Goal: Transaction & Acquisition: Purchase product/service

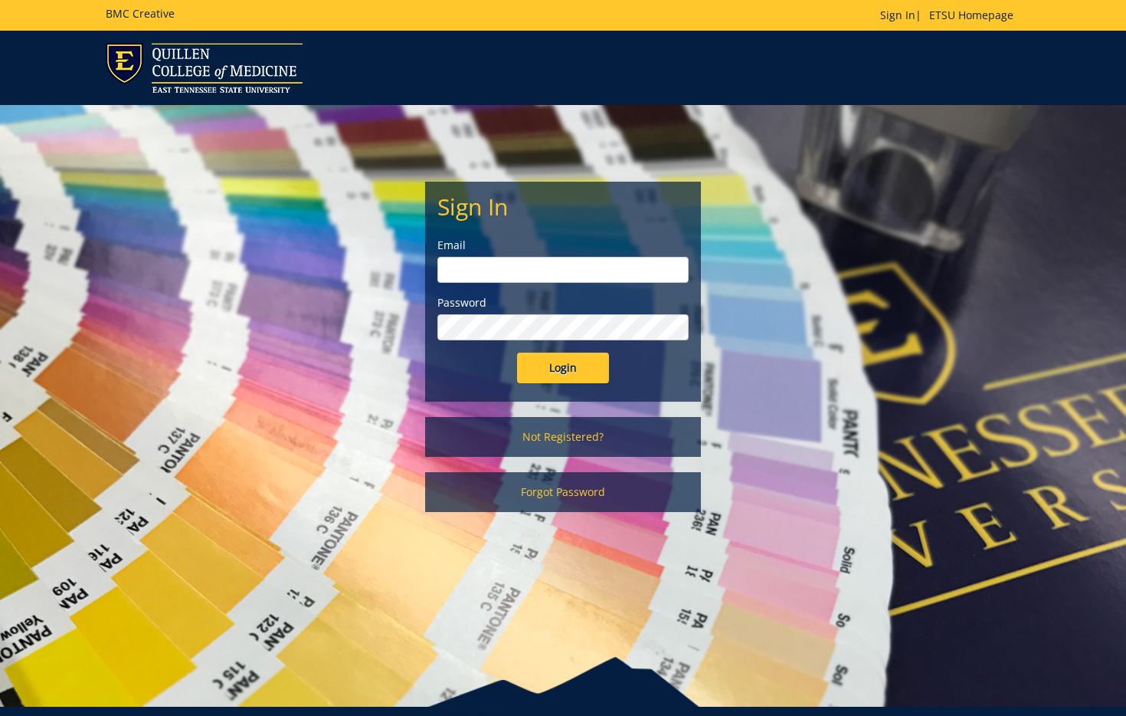
click at [475, 270] on input "email" at bounding box center [563, 270] width 251 height 26
type input "woodwardsc@etsu.edu"
click at [530, 388] on div "Sign In Email woodwardsc@etsu.edu Password Login" at bounding box center [563, 291] width 274 height 218
click at [531, 381] on input "Login" at bounding box center [563, 367] width 92 height 31
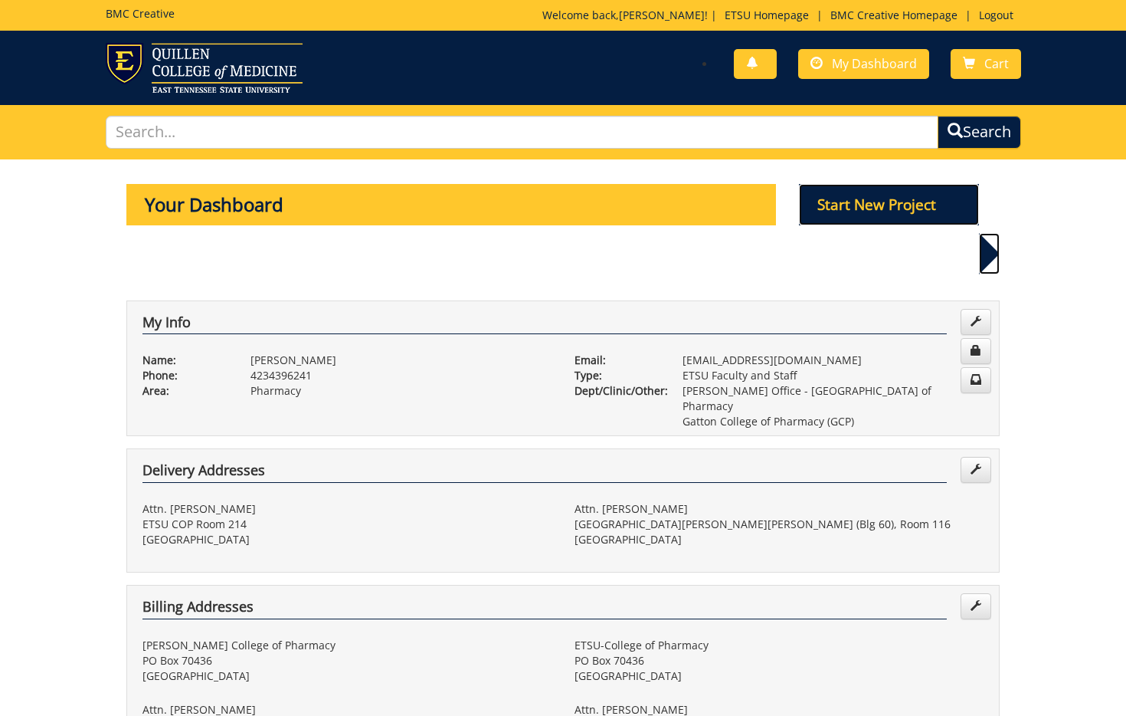
click at [864, 211] on p "Start New Project" at bounding box center [889, 204] width 181 height 41
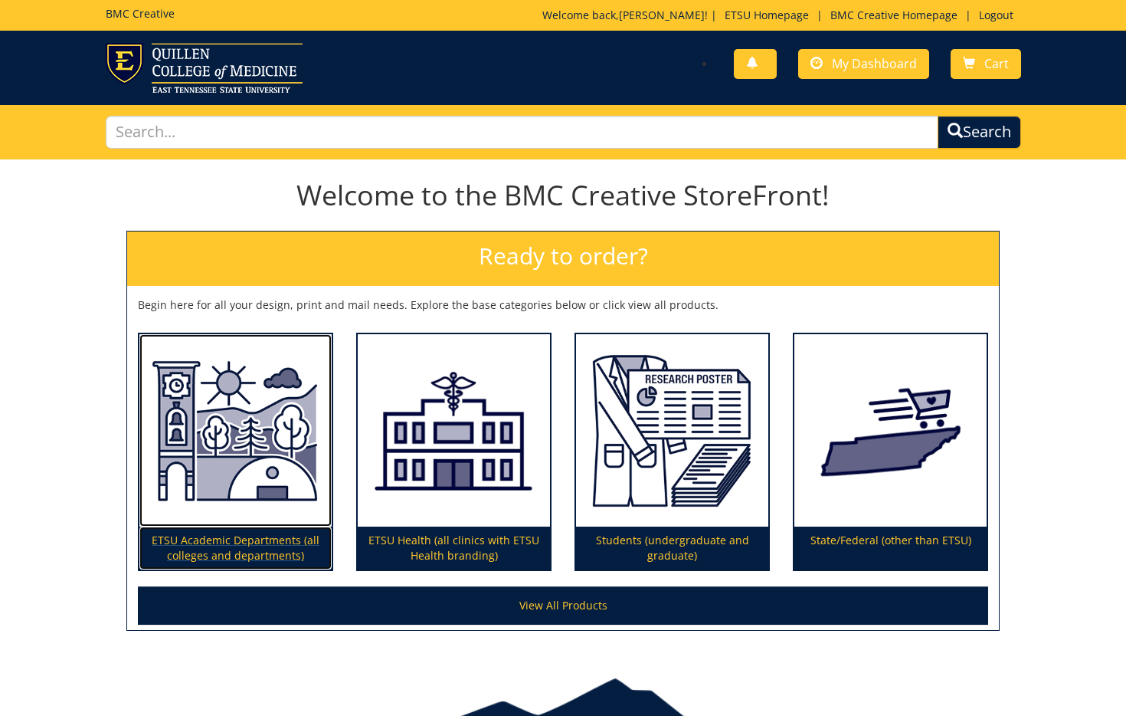
click at [257, 455] on img at bounding box center [235, 430] width 192 height 193
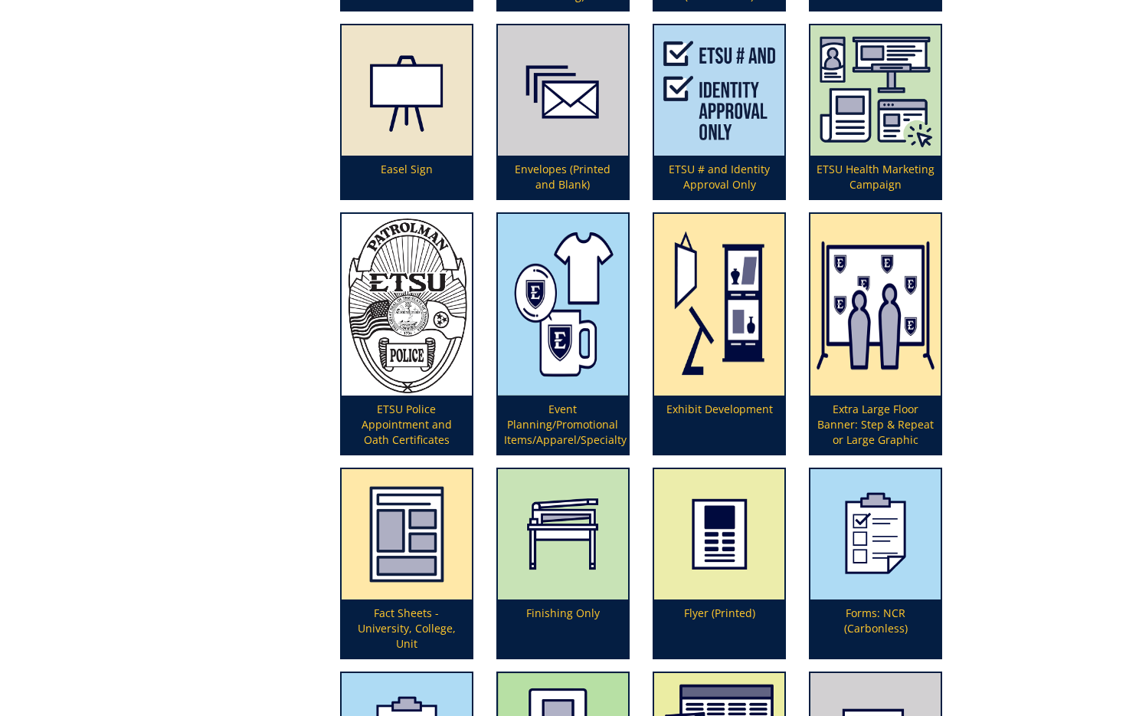
scroll to position [1524, 0]
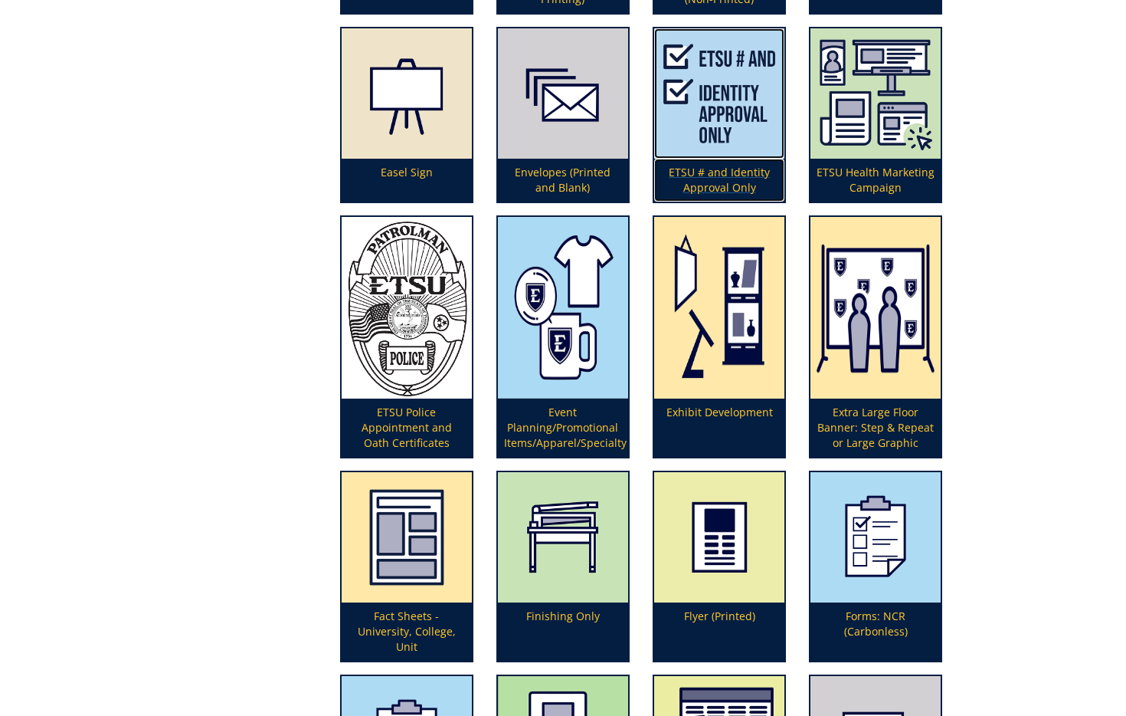
click at [709, 67] on img at bounding box center [719, 93] width 130 height 130
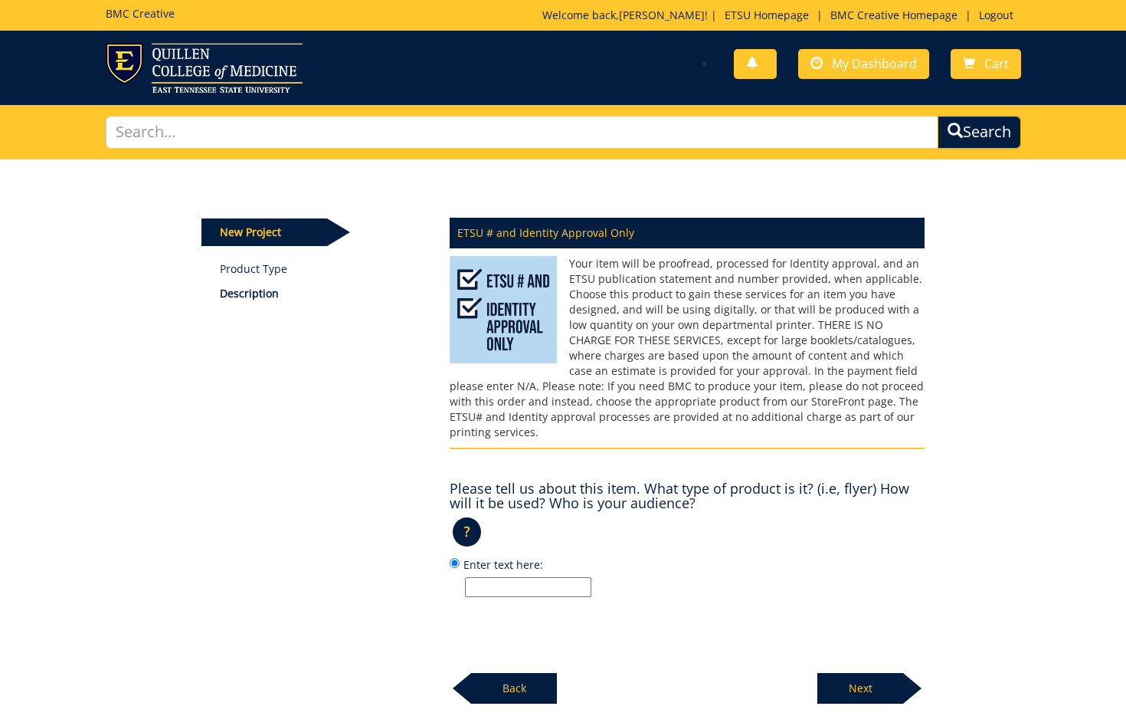
click at [523, 577] on input "Enter text here:" at bounding box center [528, 587] width 126 height 20
click at [341, 549] on div "New Project Product Type Description ETSU # and Identity Approval Only ? × Back" at bounding box center [563, 431] width 747 height 545
click at [570, 577] on input "Enter text here:" at bounding box center [528, 587] width 126 height 20
type input "n"
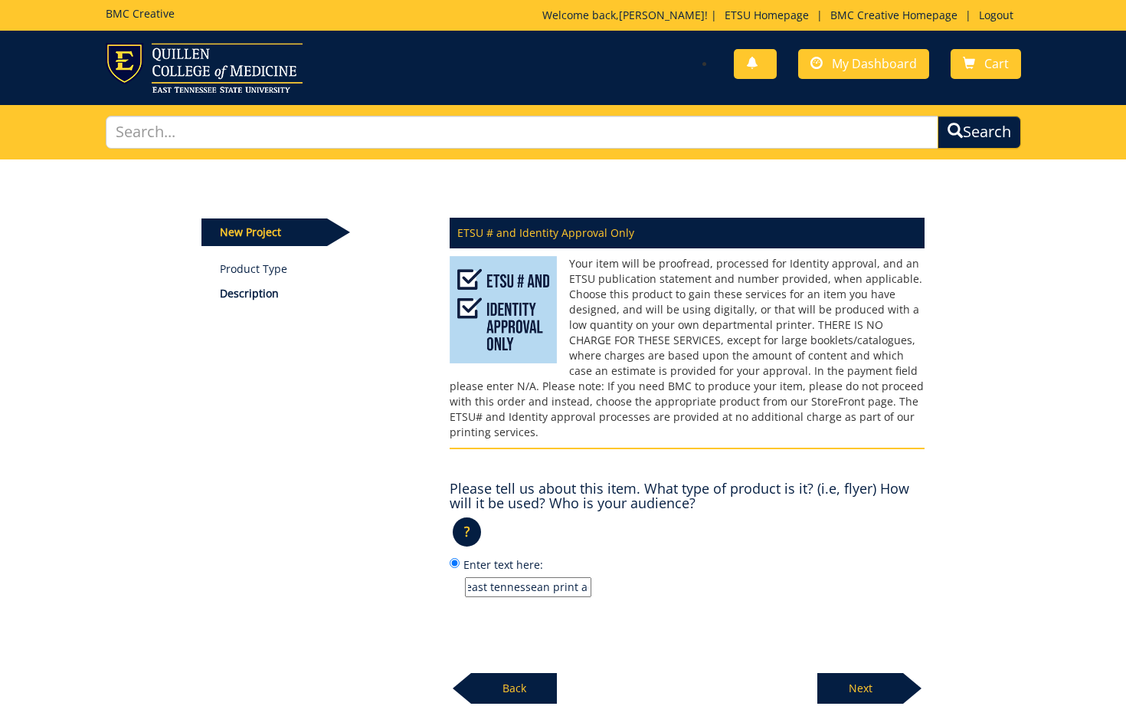
type input "east tennessean print ad"
click at [861, 673] on p "Next" at bounding box center [861, 688] width 86 height 31
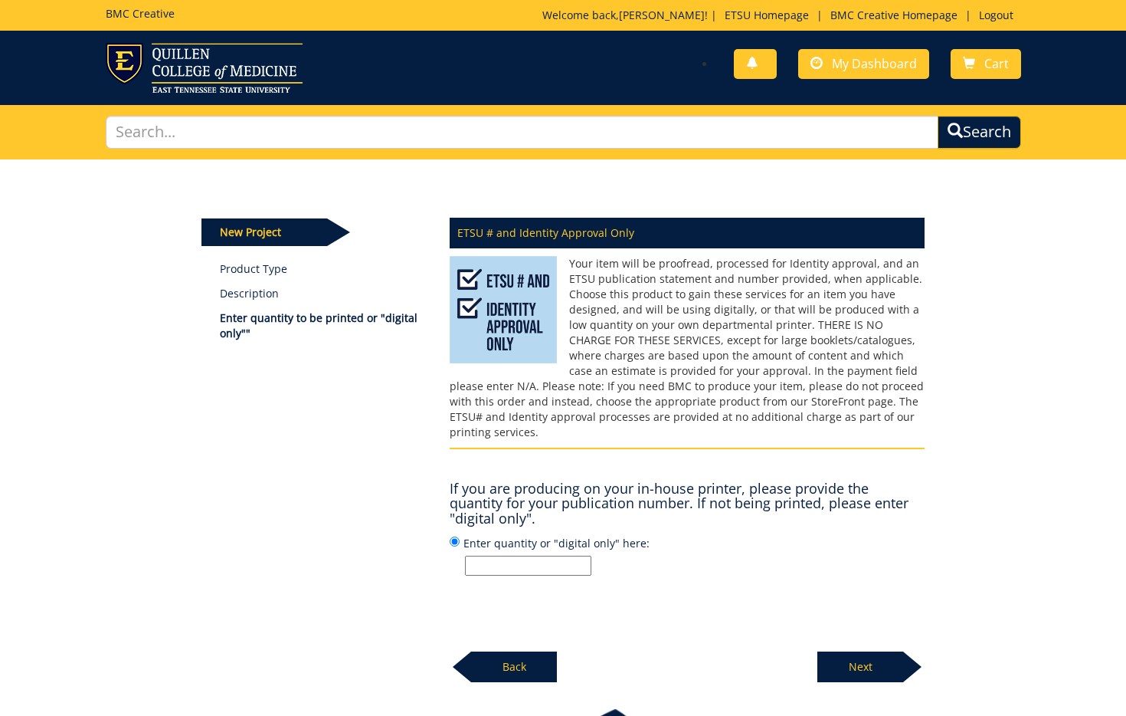
click at [549, 556] on input "Enter quantity or "digital only" here:" at bounding box center [528, 566] width 126 height 20
type input "1"
click at [868, 651] on p "Next" at bounding box center [861, 666] width 86 height 31
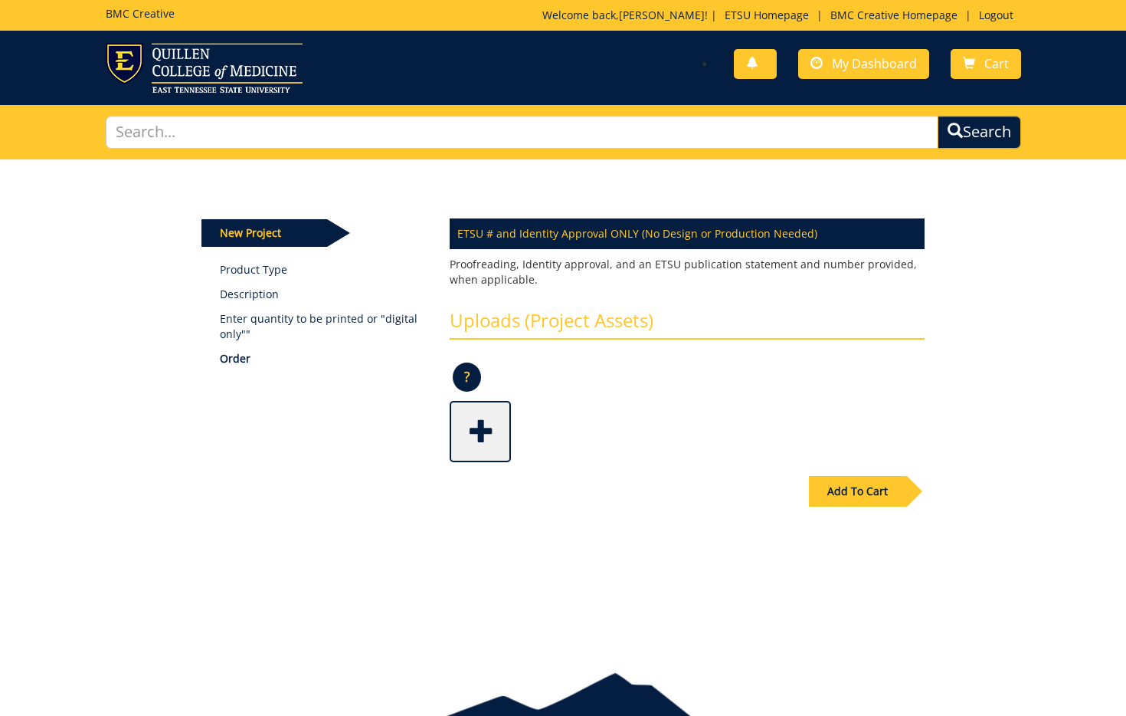
click at [490, 431] on span at bounding box center [481, 430] width 61 height 54
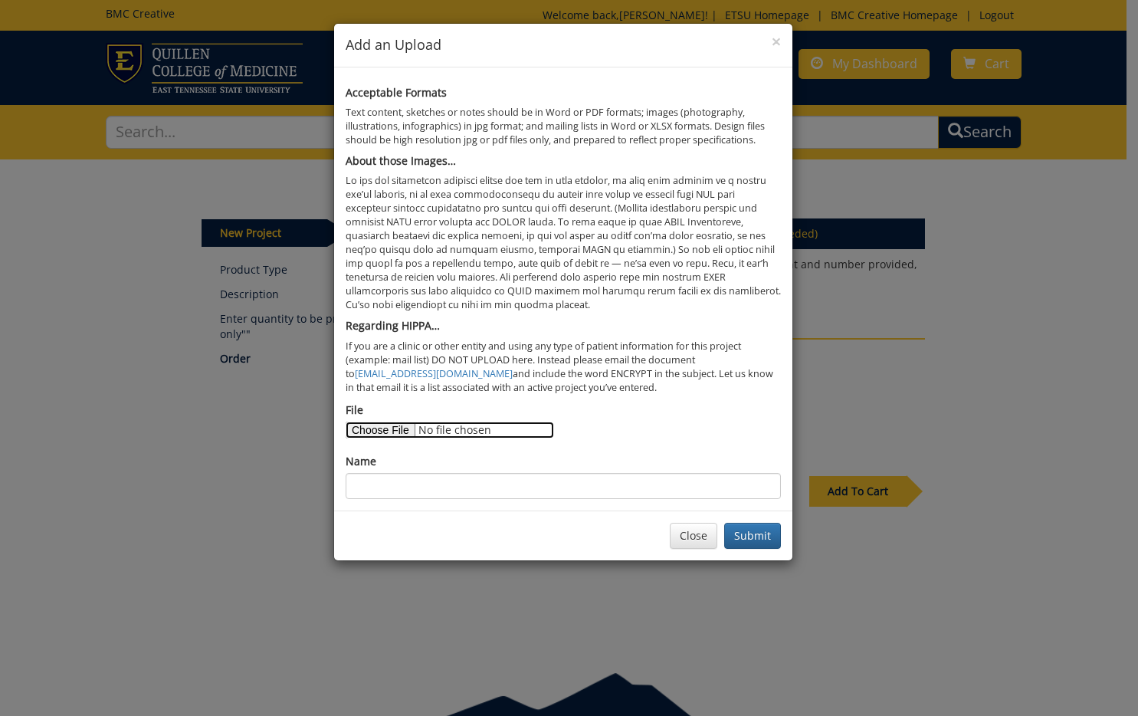
click at [369, 433] on input "File" at bounding box center [450, 429] width 208 height 17
type input "C:\fakepath\east tennessean half page from COP f25.jpg"
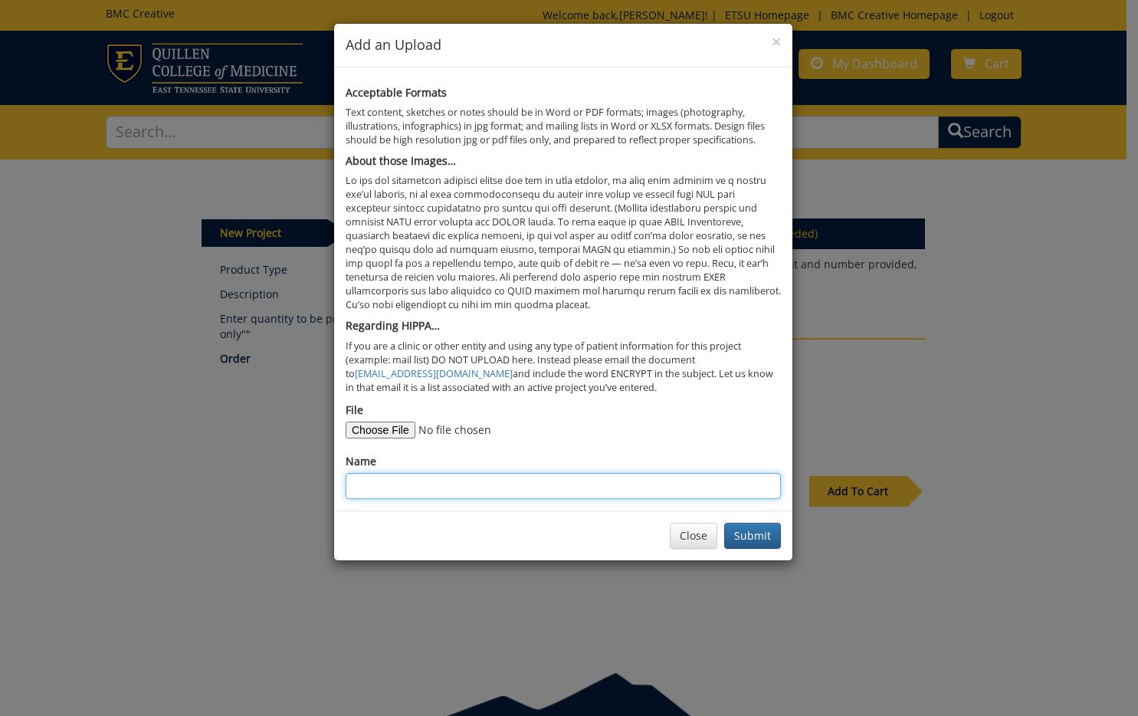
click at [510, 490] on input "Name" at bounding box center [563, 486] width 435 height 26
type input "ad"
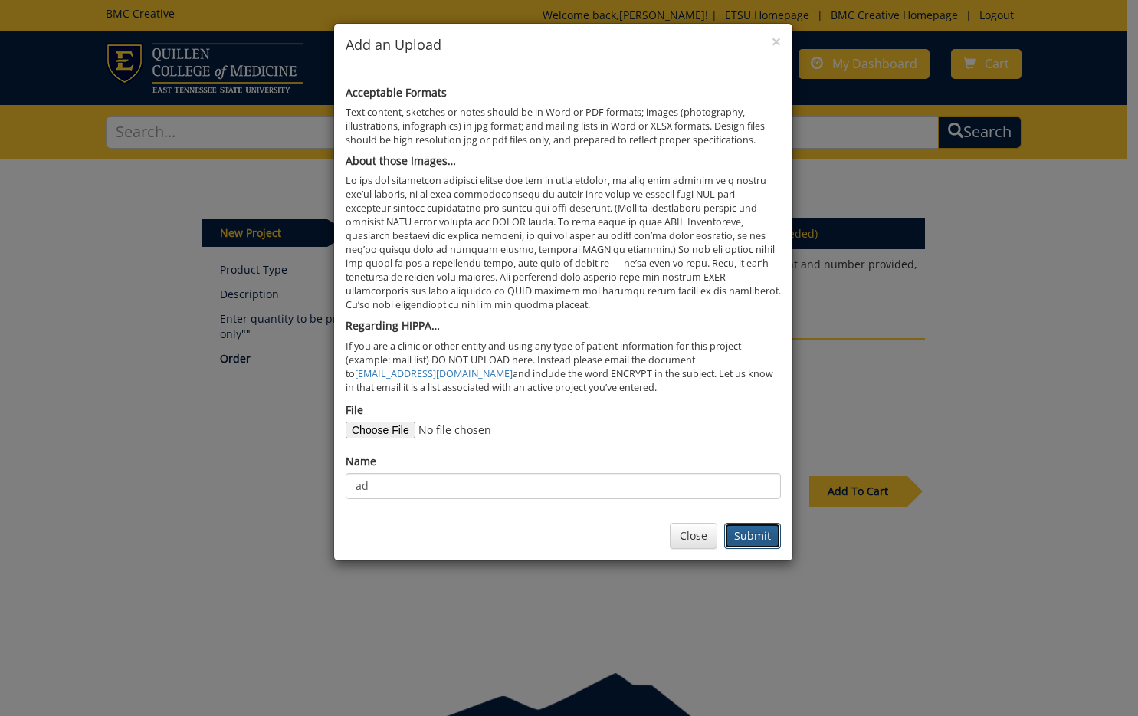
click at [743, 535] on button "Submit" at bounding box center [752, 536] width 57 height 26
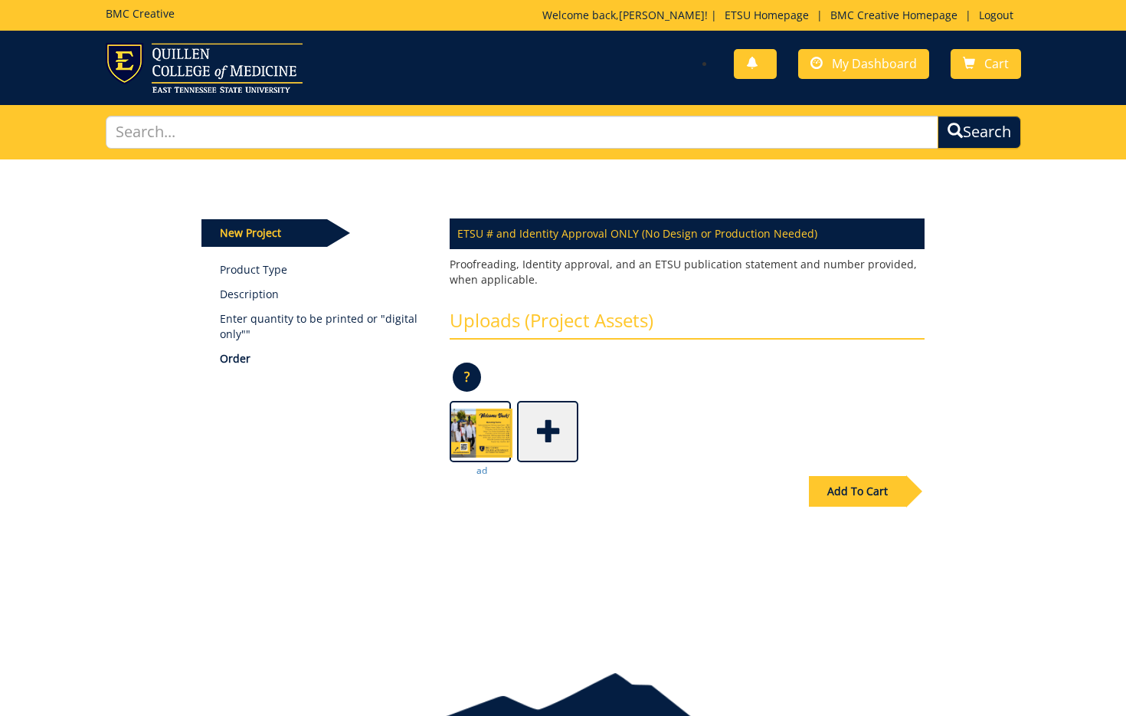
click at [851, 497] on div "Add To Cart" at bounding box center [857, 491] width 97 height 31
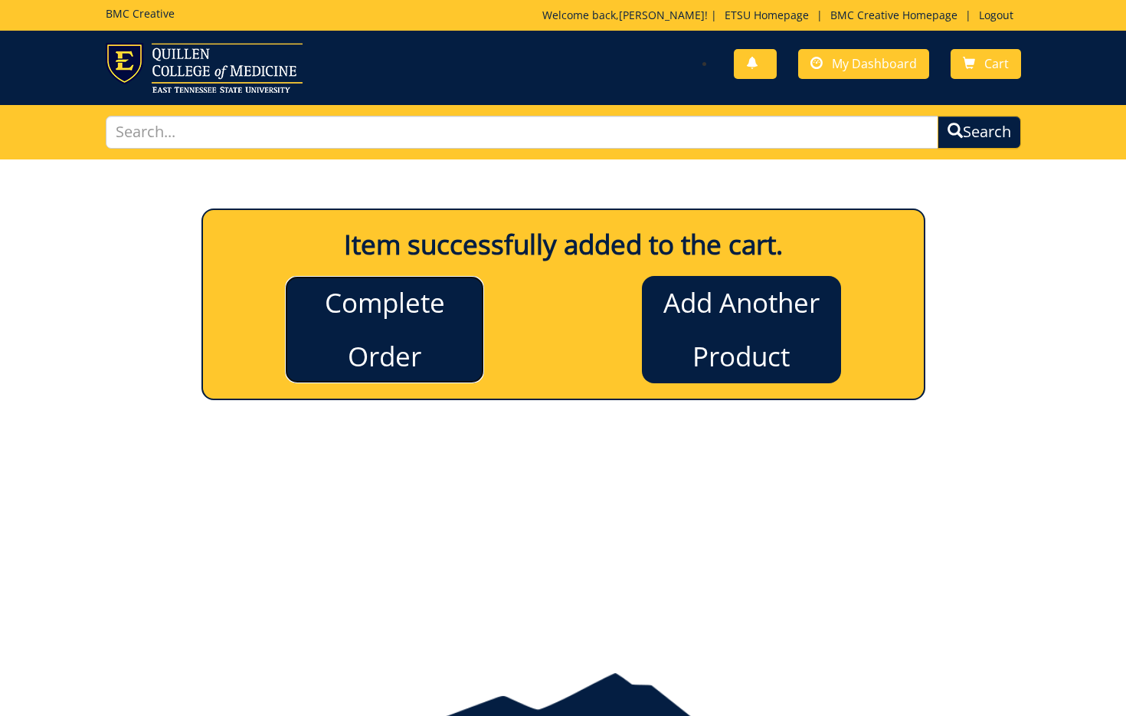
click at [303, 303] on link "Complete Order" at bounding box center [384, 329] width 199 height 107
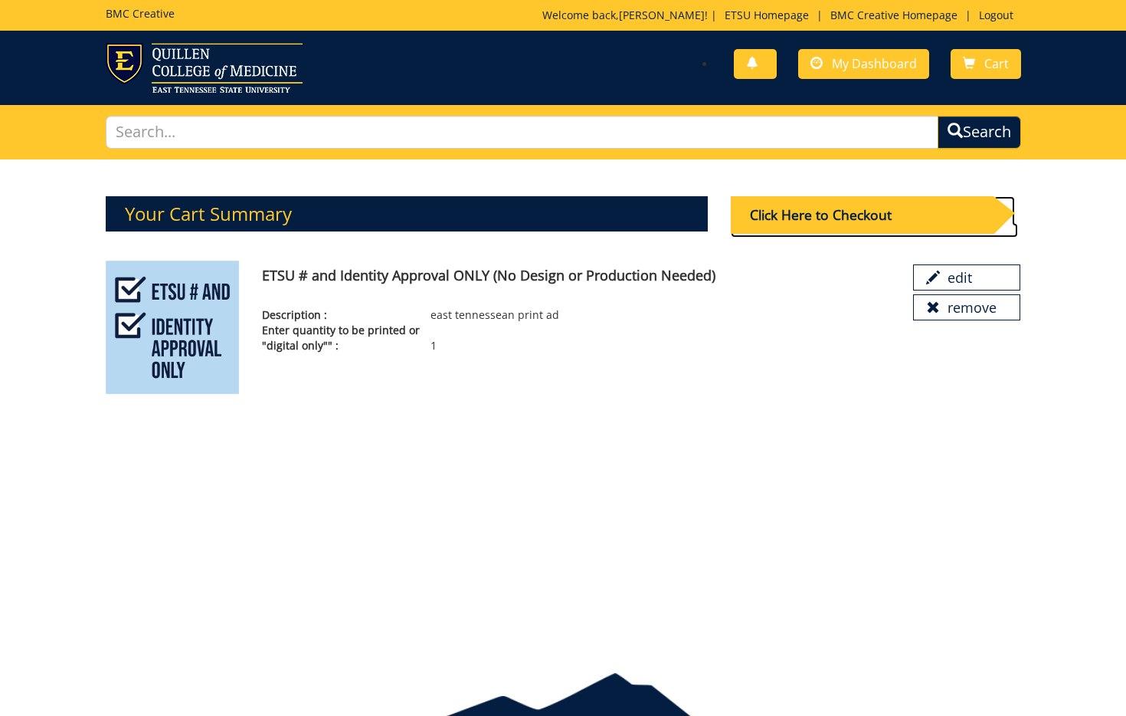
click at [802, 204] on div "Click Here to Checkout" at bounding box center [862, 215] width 263 height 38
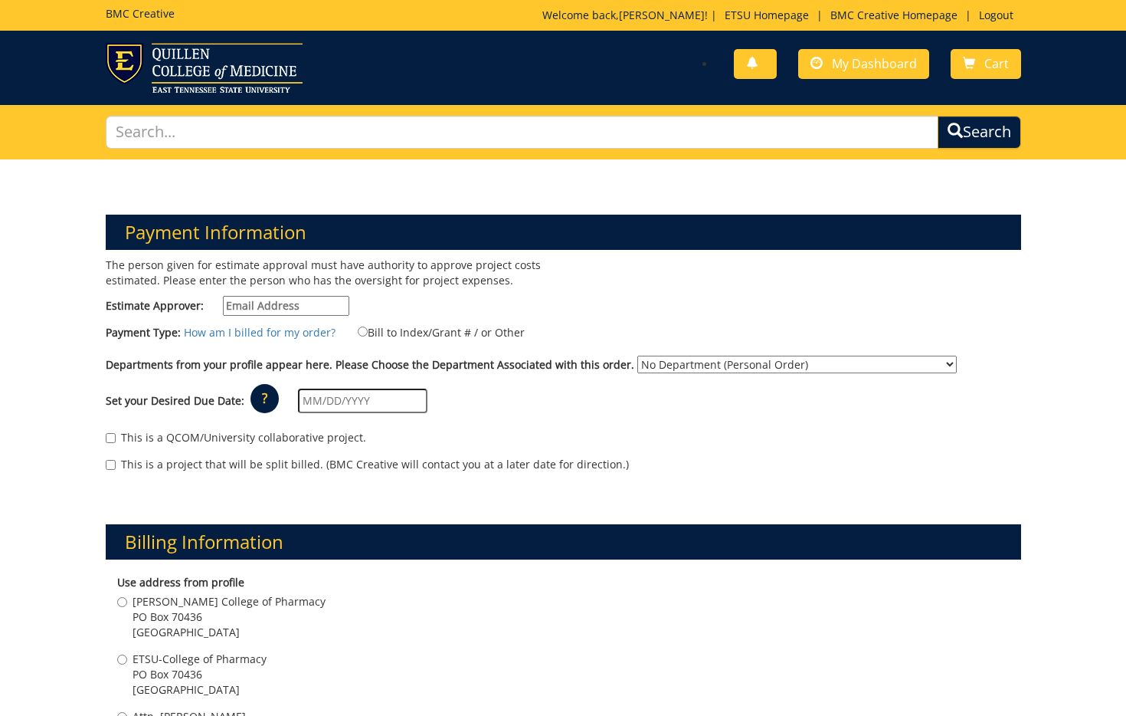
click at [283, 306] on input "Estimate Approver:" at bounding box center [286, 306] width 126 height 20
type input "[EMAIL_ADDRESS][DOMAIN_NAME]"
type input "[STREET_ADDRESS]"
type input "Elizabethton"
type input "37643"
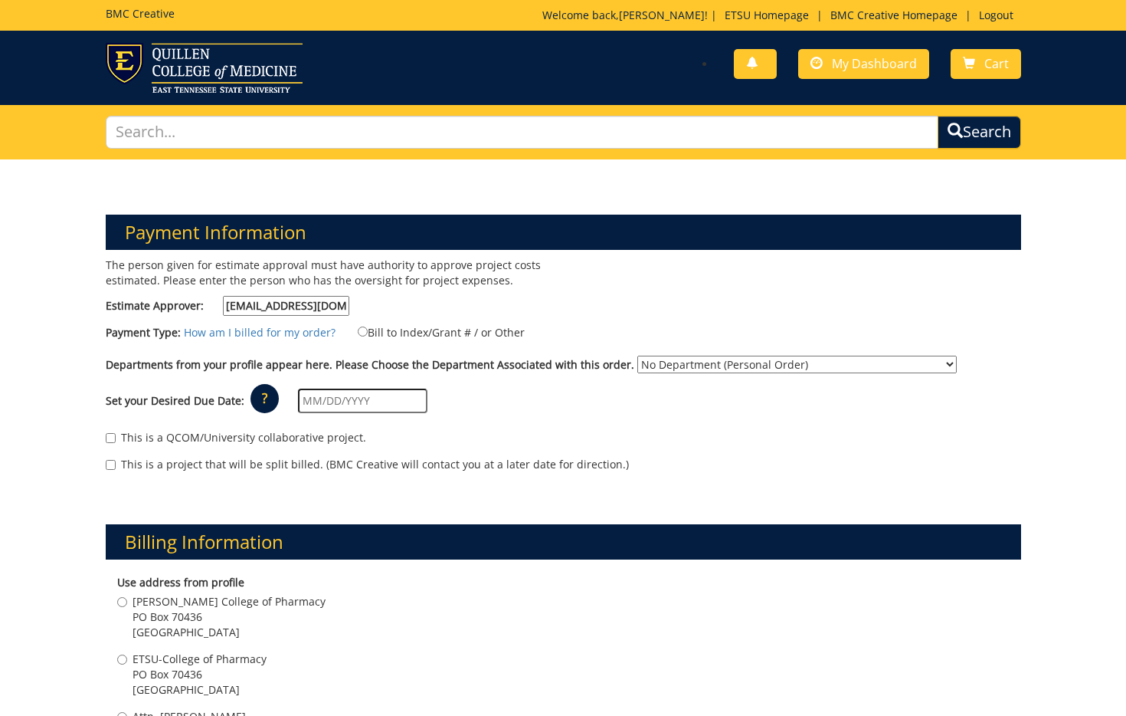
click at [428, 334] on label "Bill to Index/Grant # / or Other" at bounding box center [432, 331] width 186 height 17
click at [368, 334] on input "Bill to Index/Grant # / or Other" at bounding box center [363, 331] width 10 height 10
radio input "true"
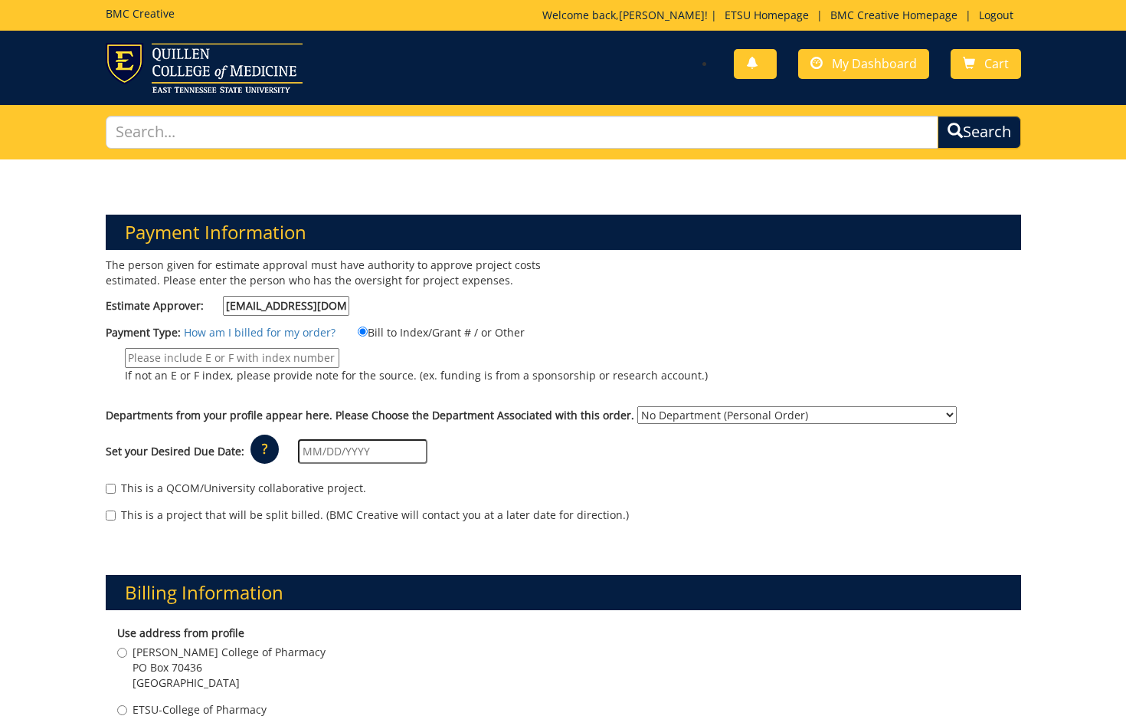
click at [324, 365] on input "If not an E or F index, please provide note for the source. (ex. funding is fro…" at bounding box center [232, 358] width 215 height 20
type input "36460"
click at [761, 414] on select "No Department (Personal Order) Dean's Office - Gatton College of Pharmacy Gatto…" at bounding box center [797, 415] width 320 height 18
select select "57"
click at [637, 406] on select "No Department (Personal Order) Dean's Office - Gatton College of Pharmacy Gatto…" at bounding box center [797, 415] width 320 height 18
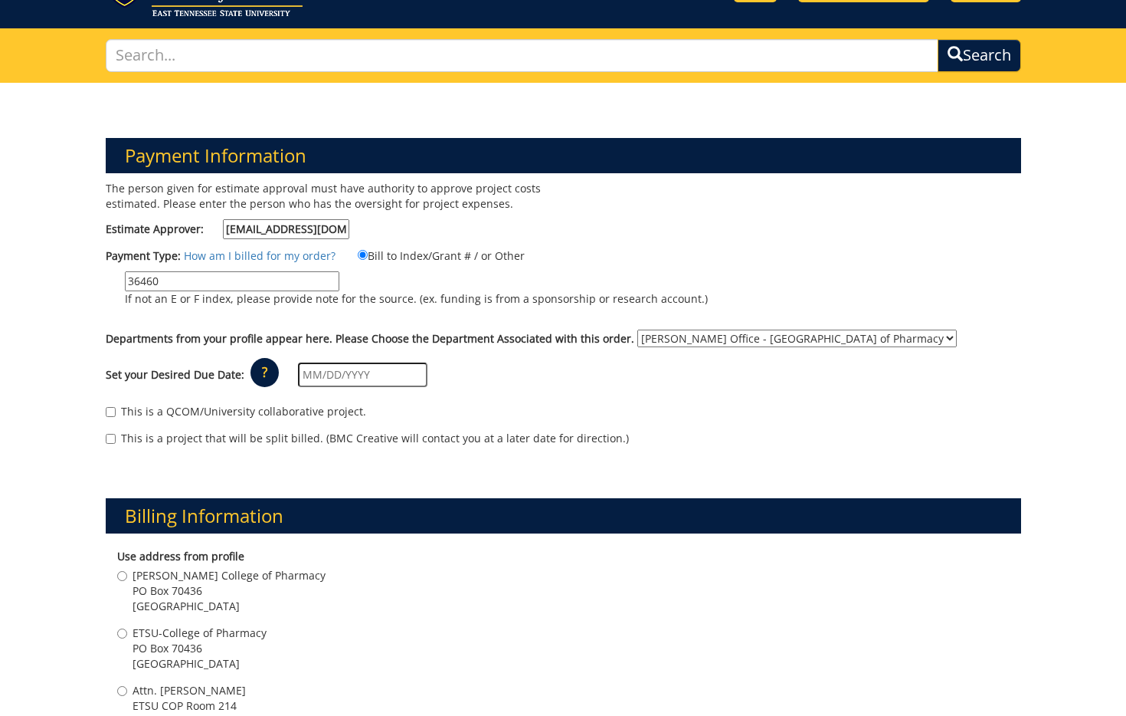
scroll to position [152, 0]
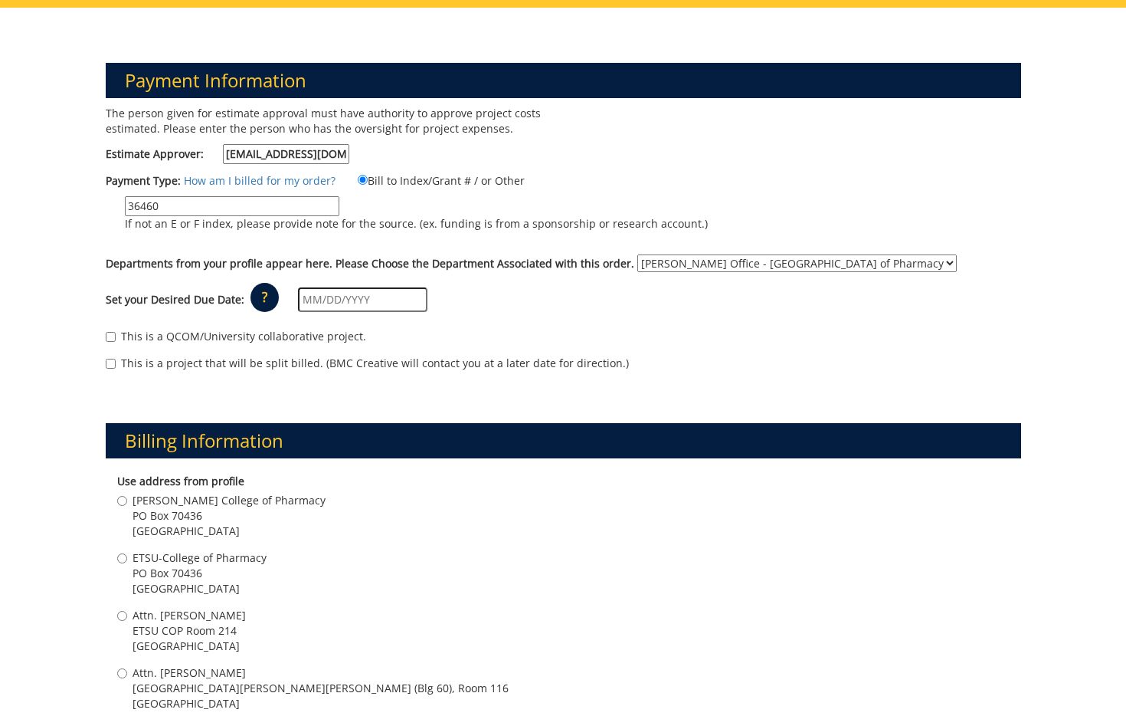
click at [333, 296] on input "text" at bounding box center [362, 299] width 129 height 25
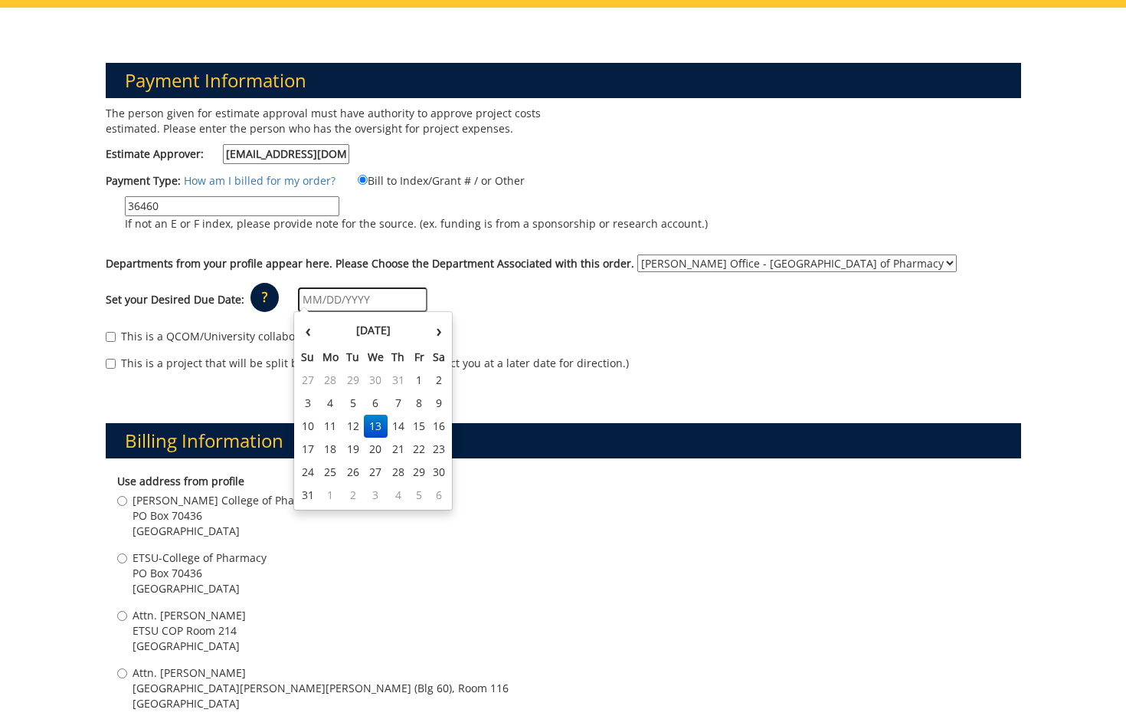
click at [390, 300] on input "text" at bounding box center [362, 299] width 129 height 25
click at [326, 332] on th "August 2025" at bounding box center [373, 330] width 111 height 31
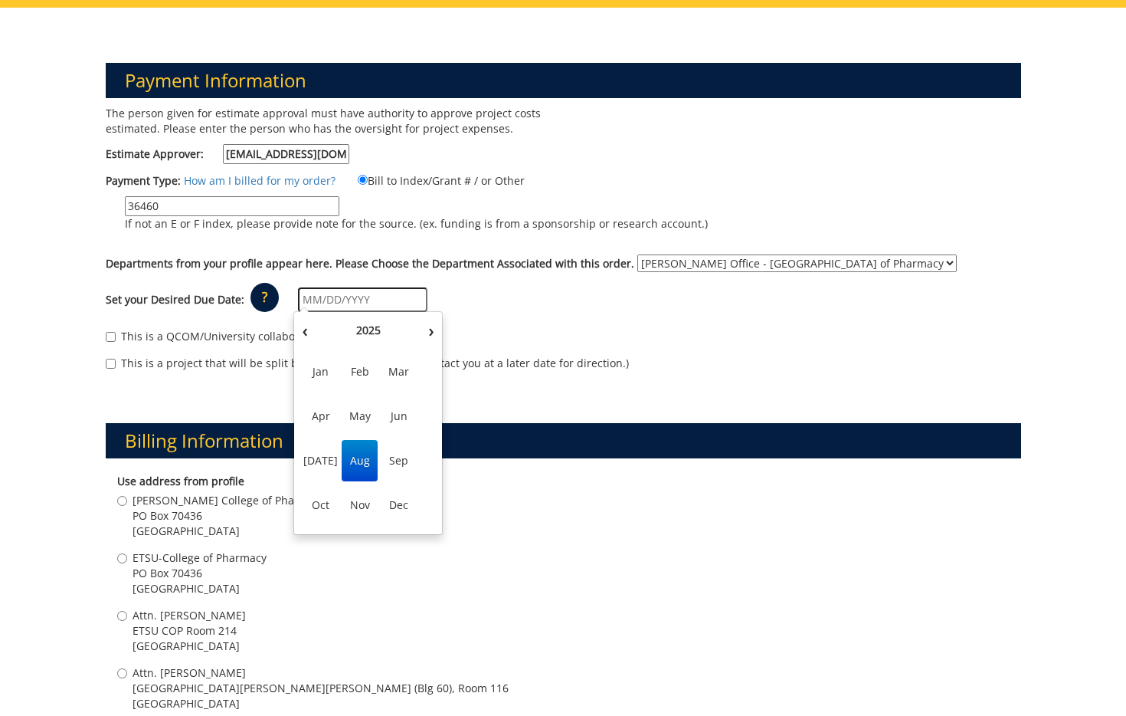
click at [342, 300] on input "text" at bounding box center [362, 299] width 129 height 25
click at [326, 316] on th "2025" at bounding box center [368, 330] width 111 height 31
click at [324, 457] on span "2025" at bounding box center [321, 460] width 36 height 41
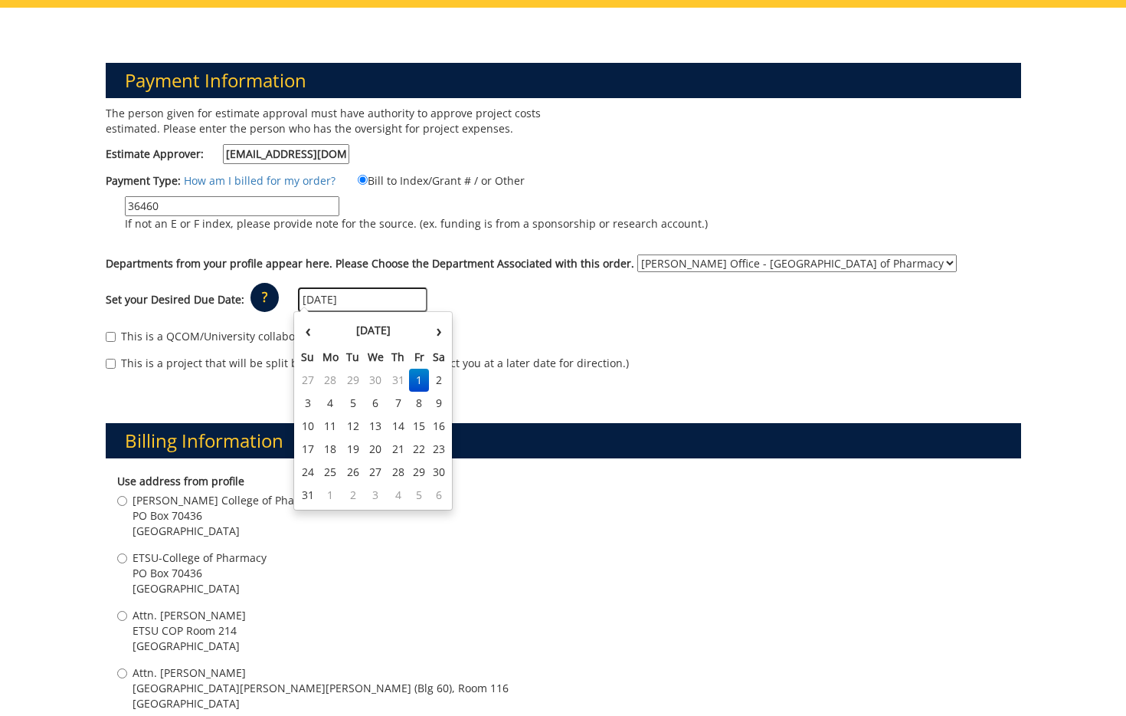
click at [375, 300] on input "08/01/2025" at bounding box center [362, 299] width 129 height 25
click at [418, 428] on td "15" at bounding box center [419, 426] width 21 height 23
click at [333, 293] on input "08/15/2025" at bounding box center [362, 299] width 129 height 25
click at [401, 426] on td "14" at bounding box center [398, 426] width 21 height 23
type input "08/14/2025"
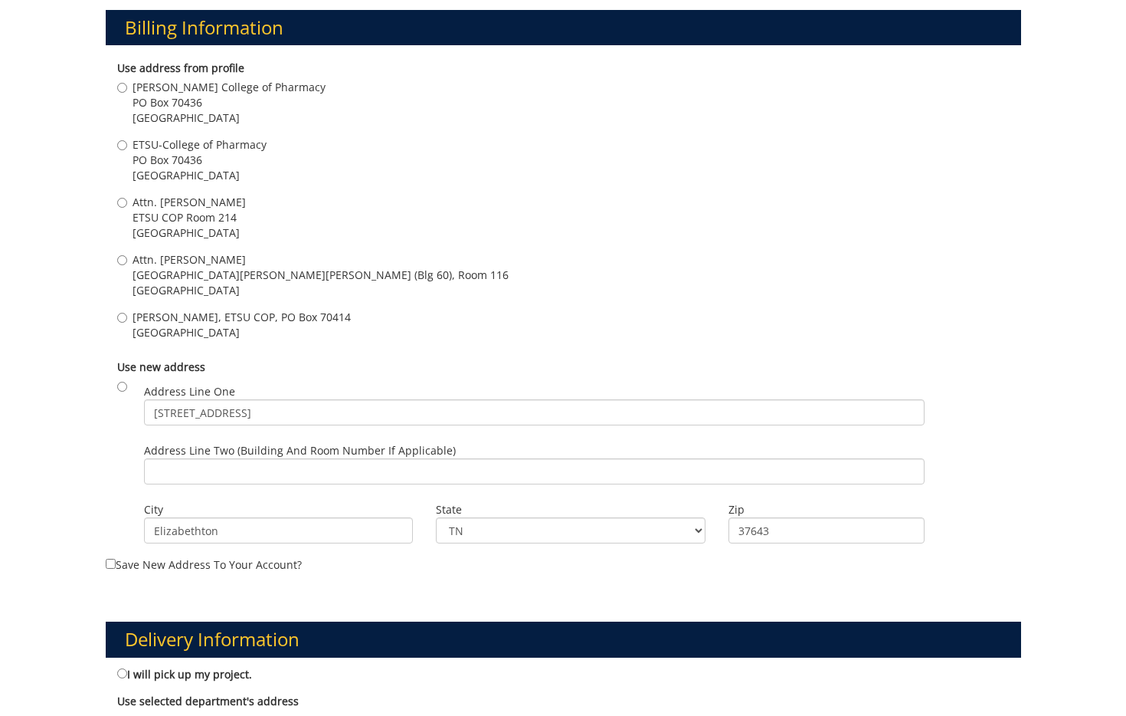
scroll to position [559, 0]
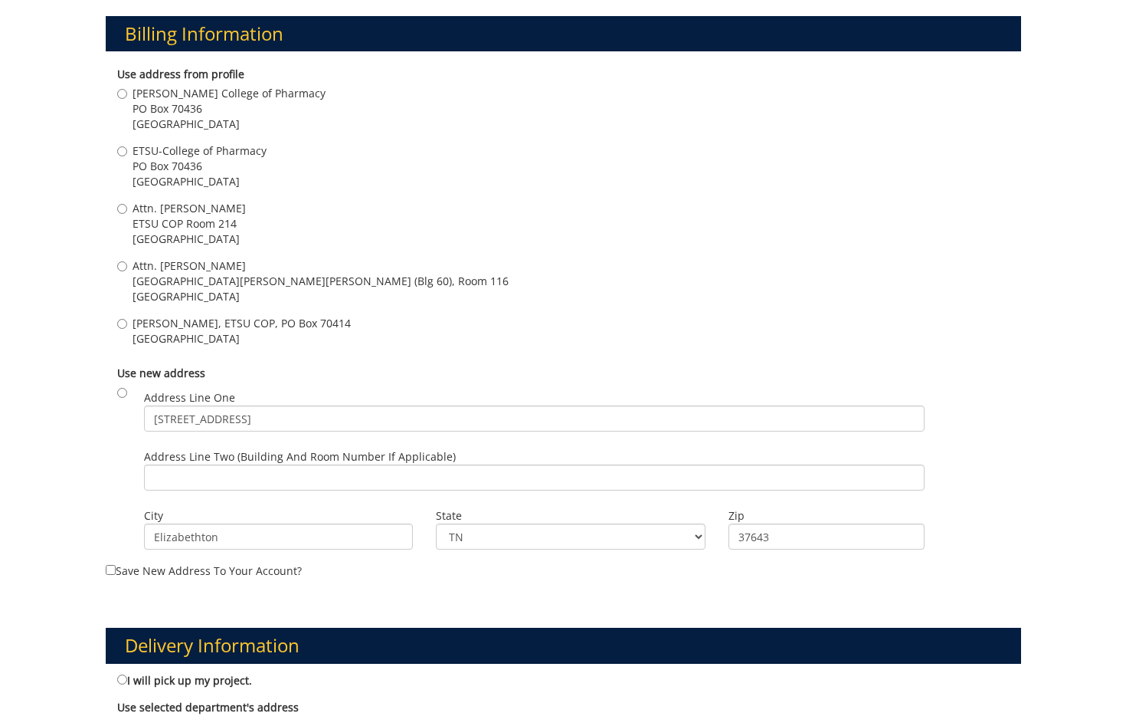
click at [164, 211] on span "Attn. Stephen Woodward" at bounding box center [189, 208] width 113 height 15
click at [127, 211] on input "Attn. Stephen Woodward ETSU COP Room 214 Johnson City , TN 37614" at bounding box center [122, 209] width 10 height 10
radio input "true"
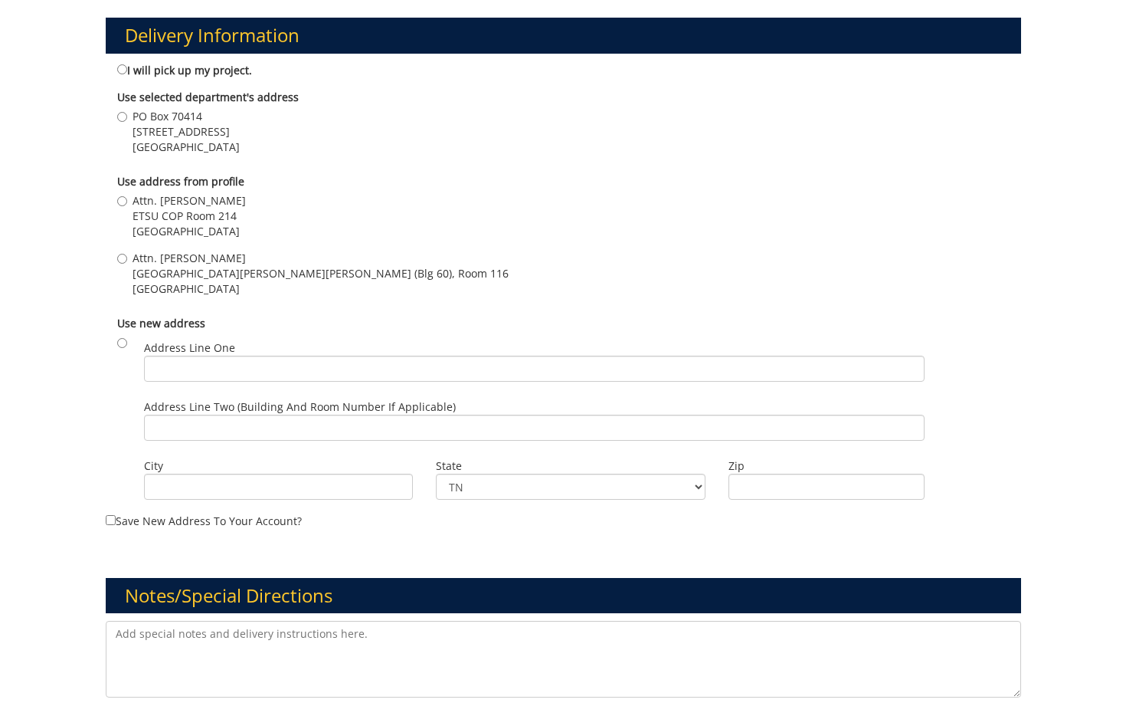
scroll to position [1098, 0]
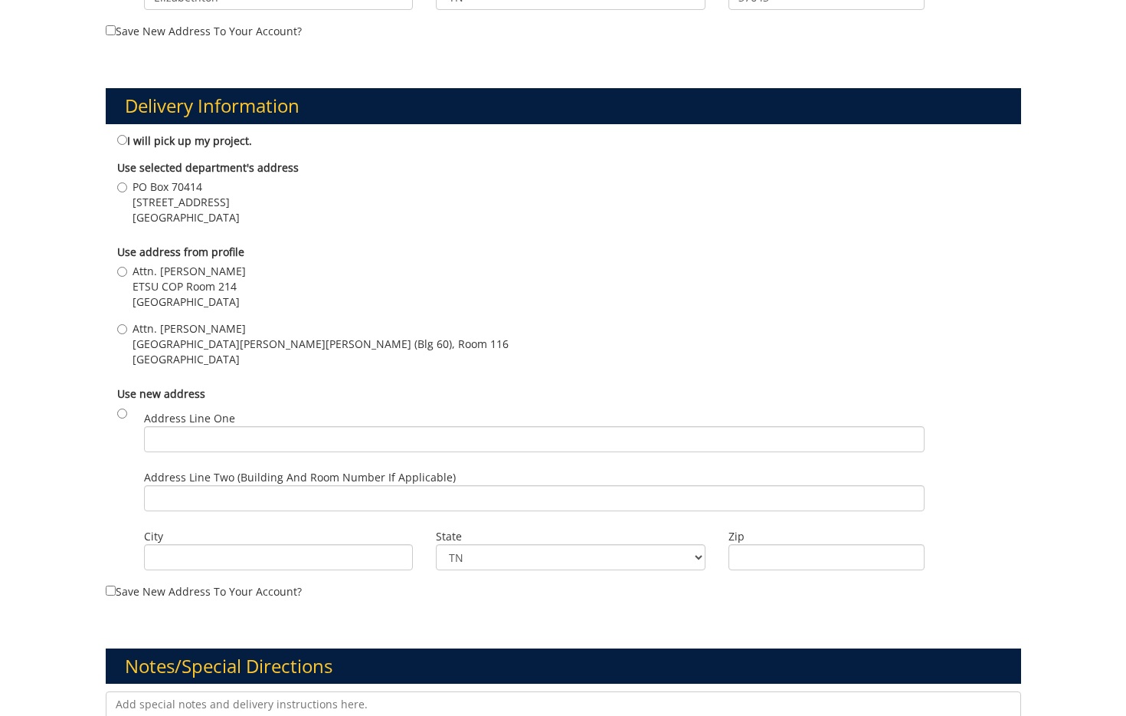
click at [184, 195] on span "Maple Avenue, Bldg. 7" at bounding box center [186, 202] width 107 height 15
click at [127, 192] on input "PO Box 70414 Maple Avenue, Bldg. 7 Johnson City , TN 37614" at bounding box center [122, 187] width 10 height 10
radio input "true"
click at [214, 303] on span "Johnson City , TN 37614" at bounding box center [189, 301] width 113 height 15
click at [127, 277] on input "Attn. Stephen Woodward ETSU COP Room 214 Johnson City , TN 37614" at bounding box center [122, 272] width 10 height 10
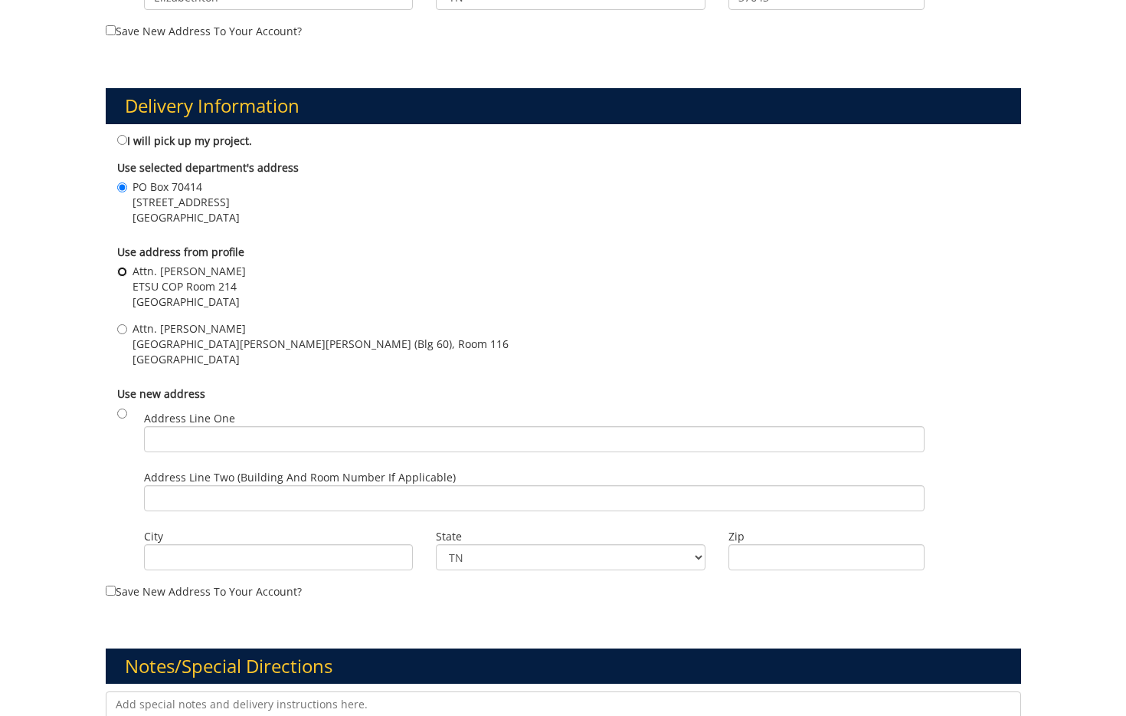
radio input "true"
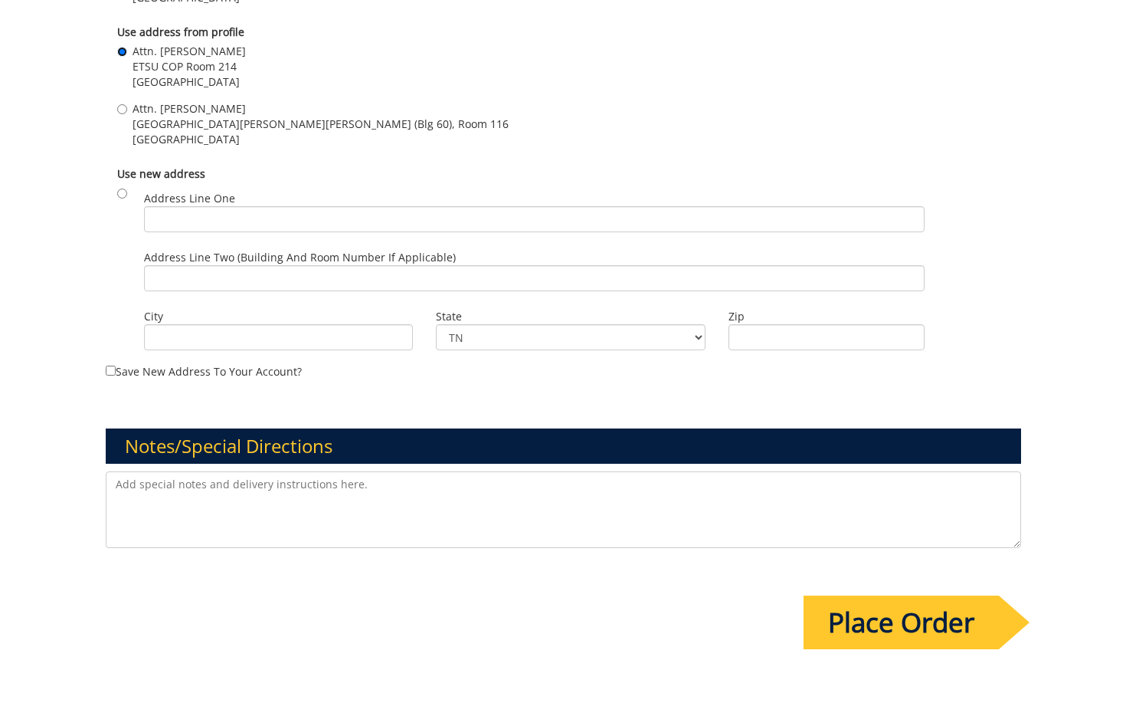
scroll to position [1461, 0]
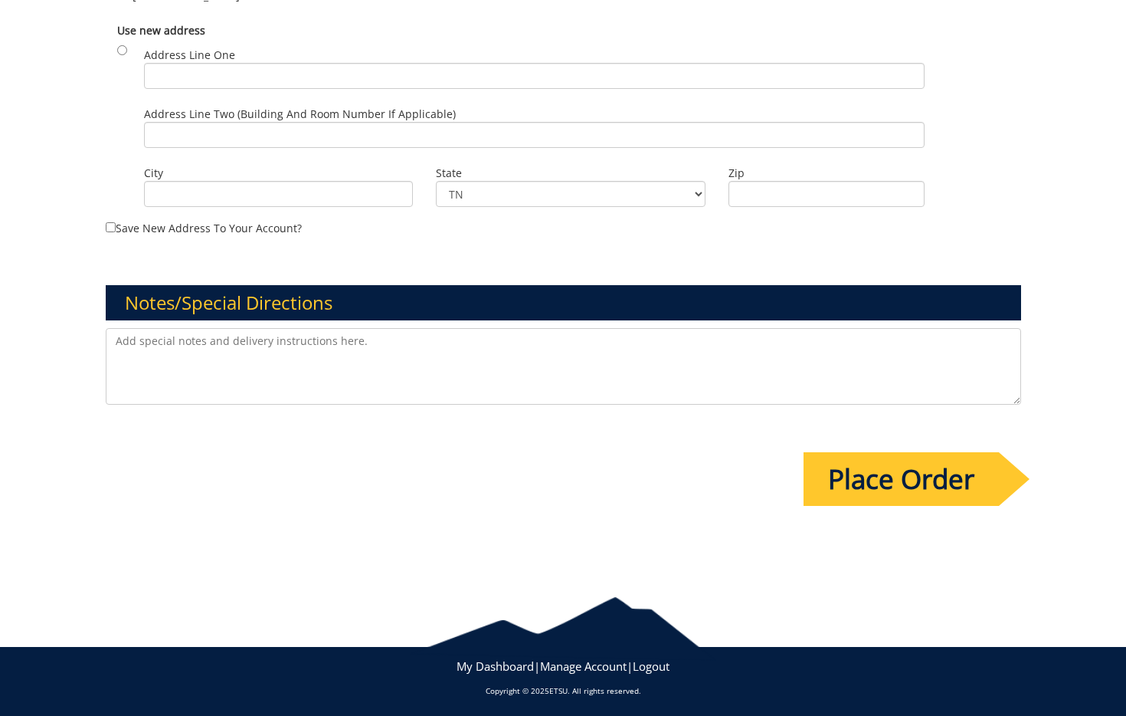
click at [815, 466] on input "Place Order" at bounding box center [901, 479] width 195 height 54
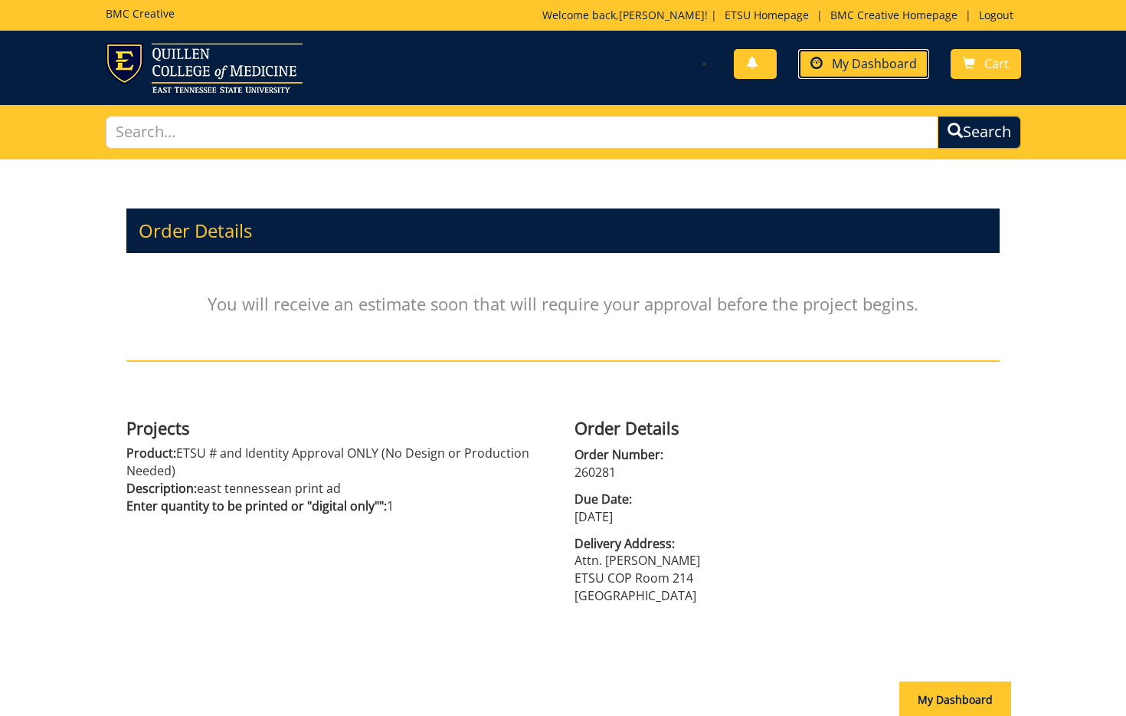
click at [880, 59] on span "My Dashboard" at bounding box center [874, 63] width 85 height 17
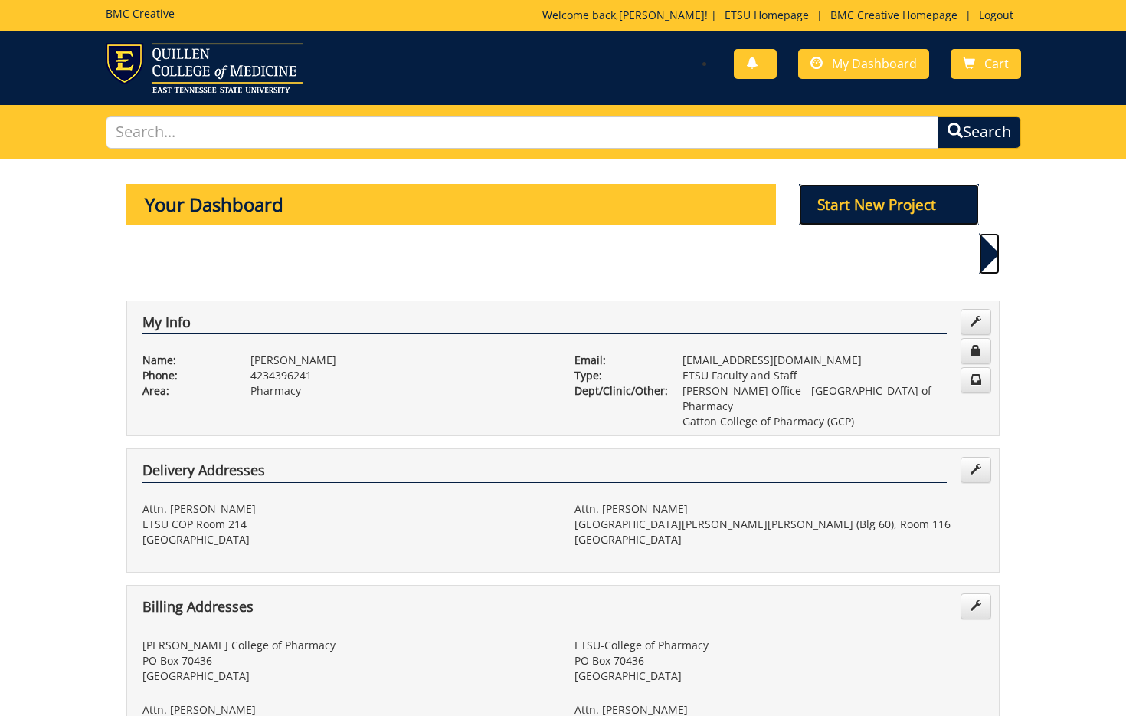
click at [929, 222] on p "Start New Project" at bounding box center [889, 204] width 181 height 41
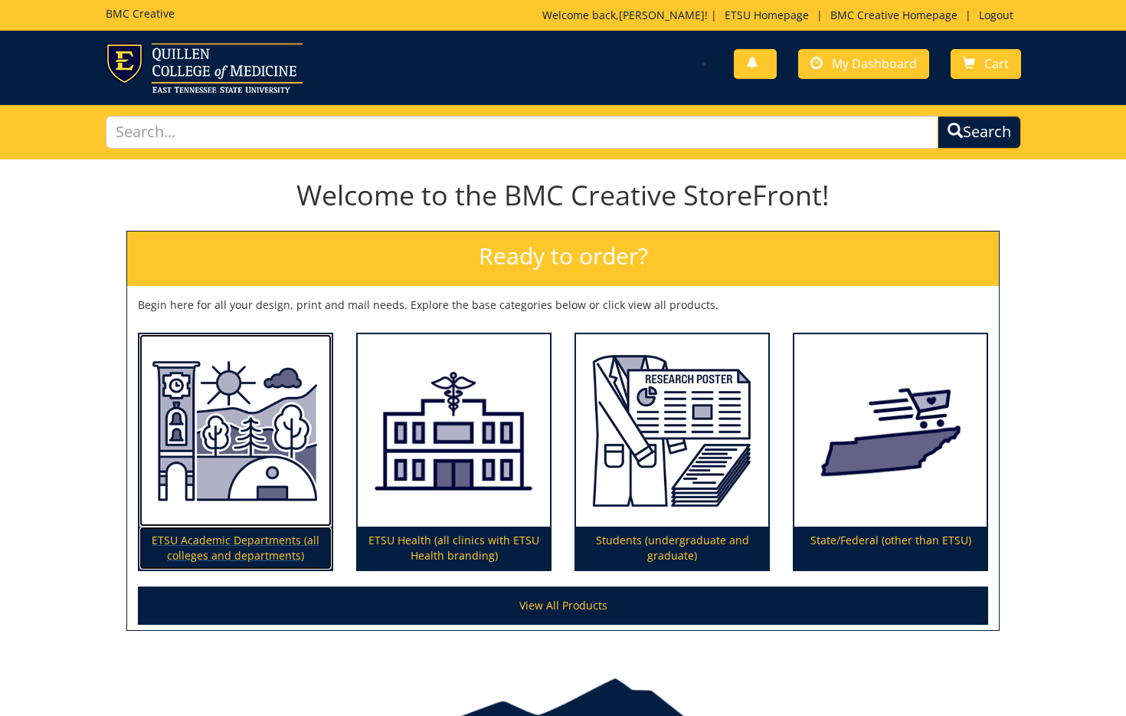
click at [287, 426] on img at bounding box center [235, 430] width 192 height 193
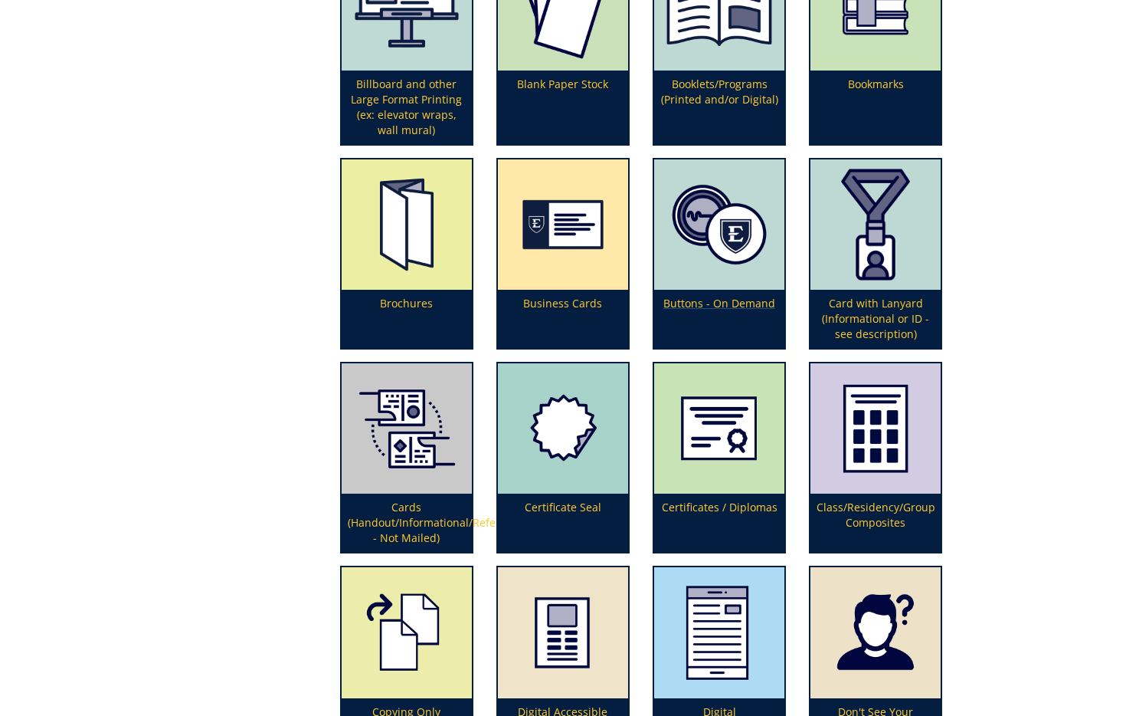
scroll to position [949, 0]
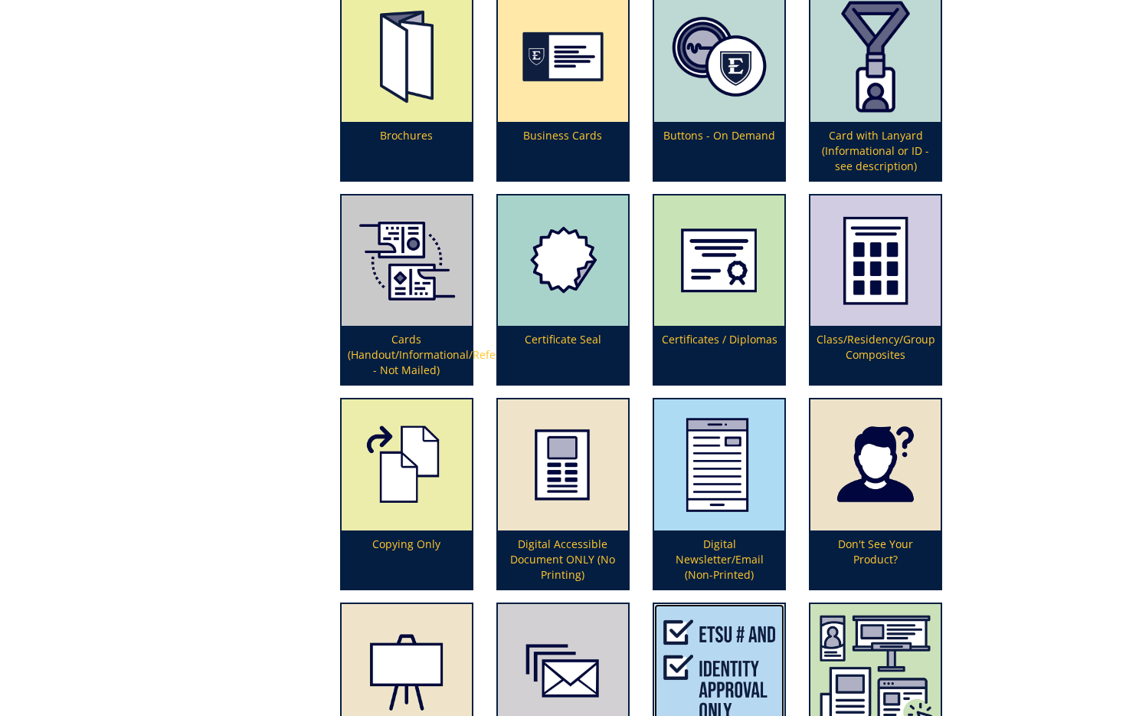
click at [701, 656] on img at bounding box center [719, 669] width 130 height 130
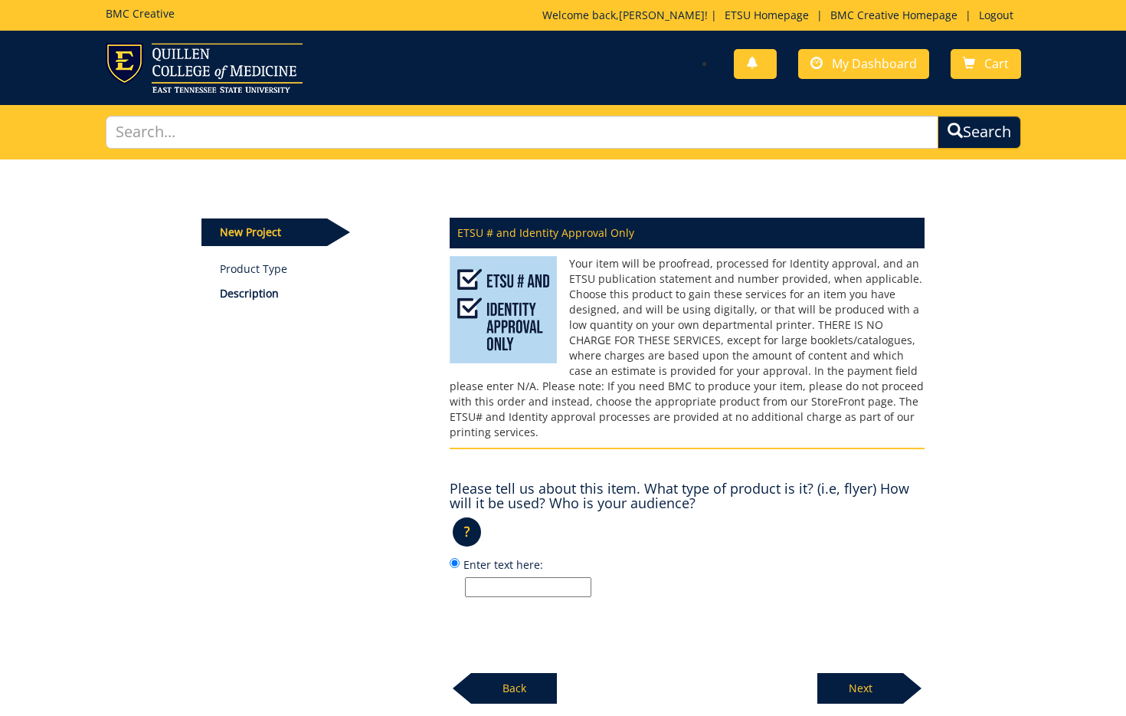
click at [536, 577] on input "Enter text here:" at bounding box center [528, 587] width 126 height 20
click at [529, 577] on input "dobyns bennet scoreboard" at bounding box center [528, 587] width 126 height 20
type input "dobyns bennett scoreboard"
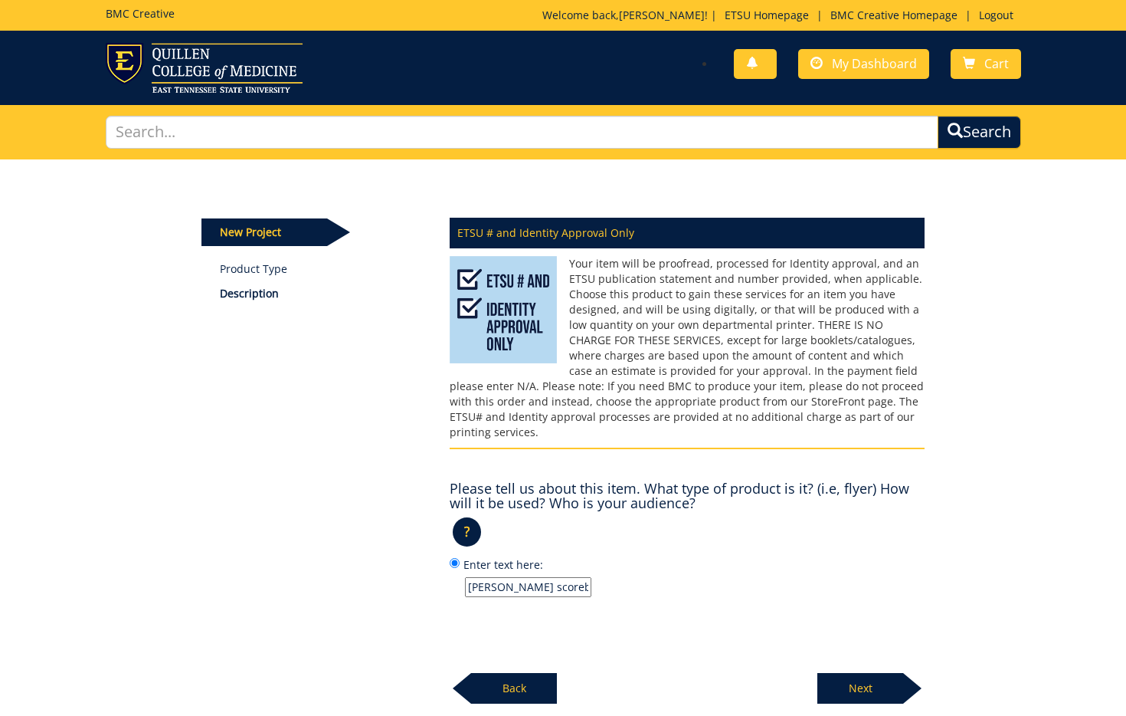
click at [863, 673] on p "Next" at bounding box center [861, 688] width 86 height 31
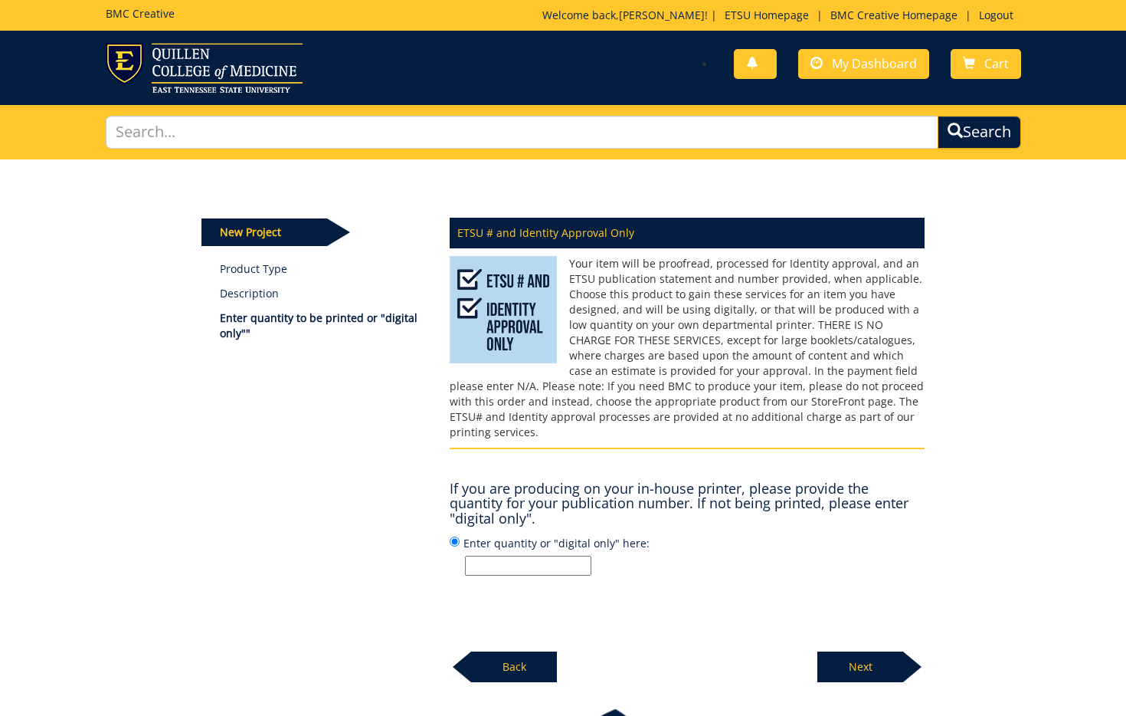
click at [569, 558] on input "Enter quantity or "digital only" here:" at bounding box center [528, 566] width 126 height 20
type input "1"
click at [883, 651] on p "Next" at bounding box center [861, 666] width 86 height 31
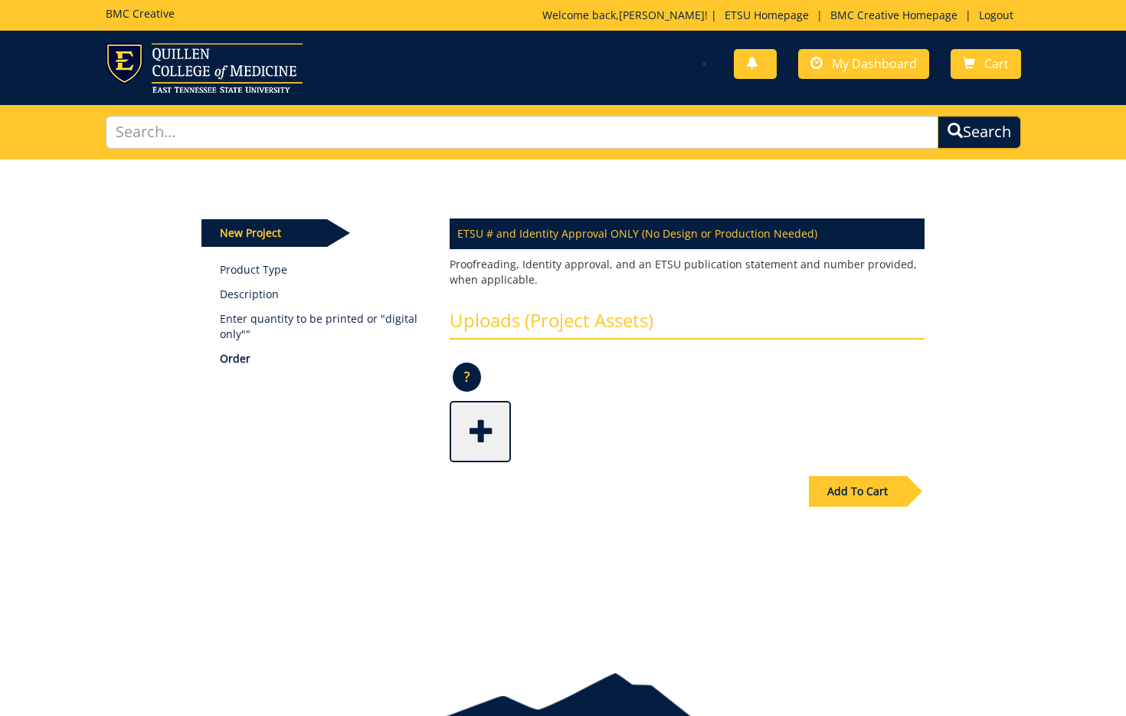
click at [510, 438] on span at bounding box center [481, 430] width 61 height 54
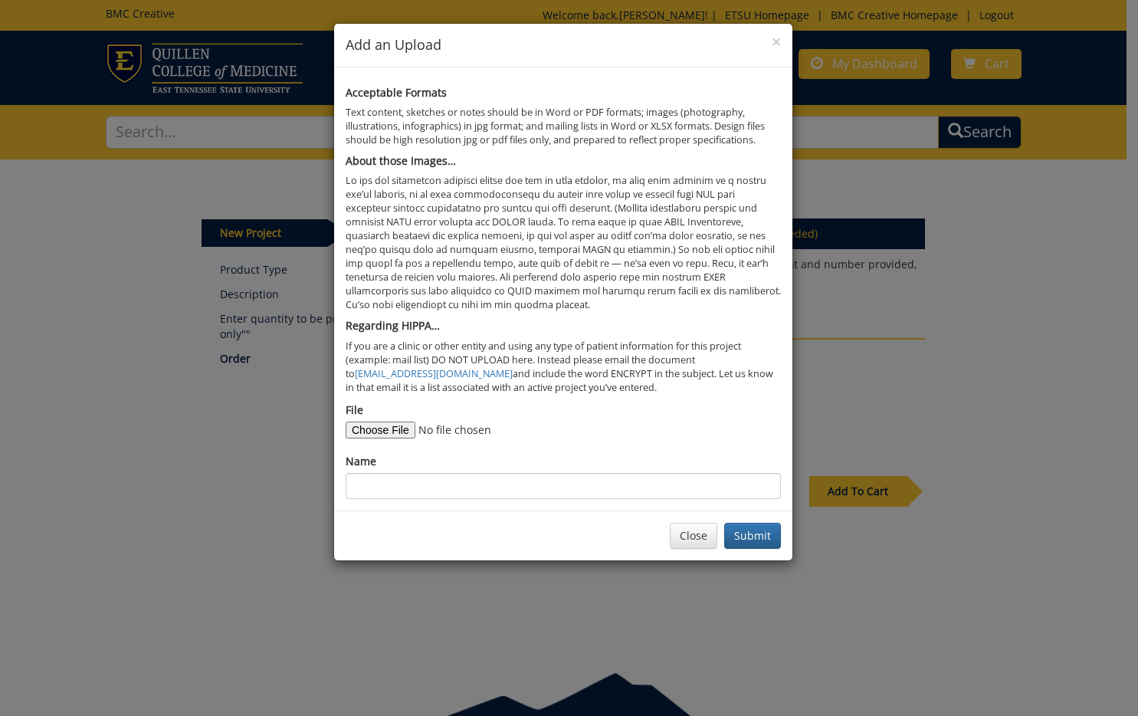
click at [367, 441] on form "File Name" at bounding box center [563, 450] width 435 height 97
click at [368, 434] on input "File" at bounding box center [450, 429] width 208 height 17
type input "C:\fakepath\COP scoreboard at DB 25-26.jpg"
click at [577, 490] on input "Name" at bounding box center [563, 486] width 435 height 26
type input "ad"
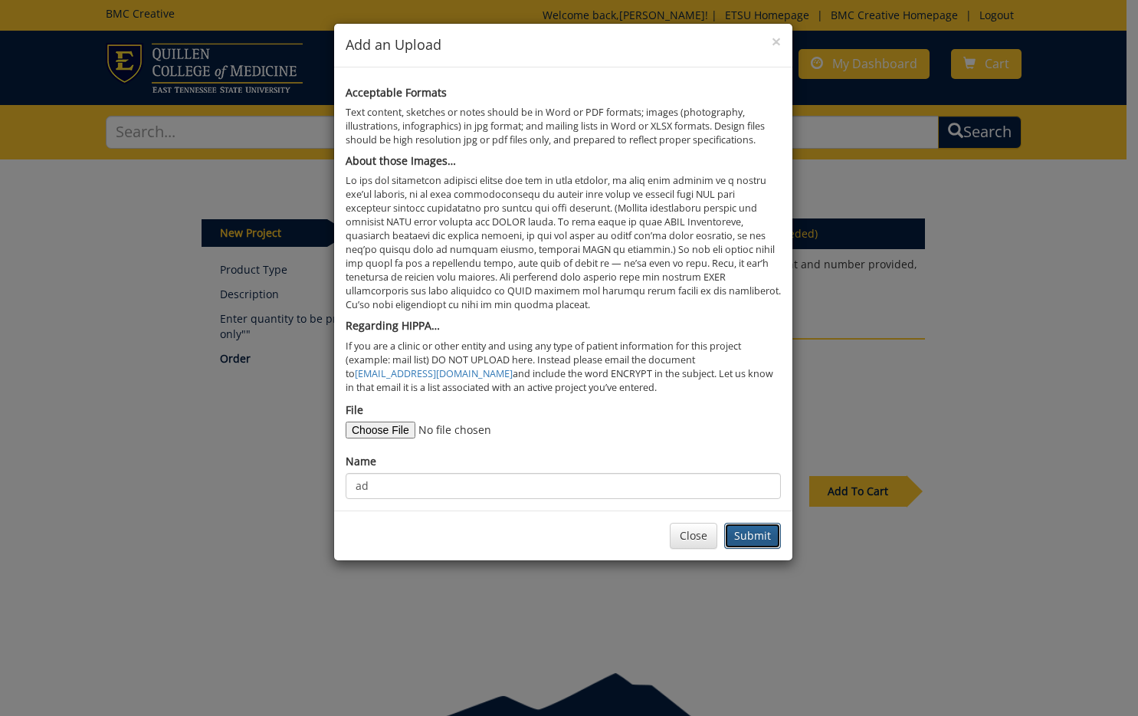
click at [733, 544] on button "Submit" at bounding box center [752, 536] width 57 height 26
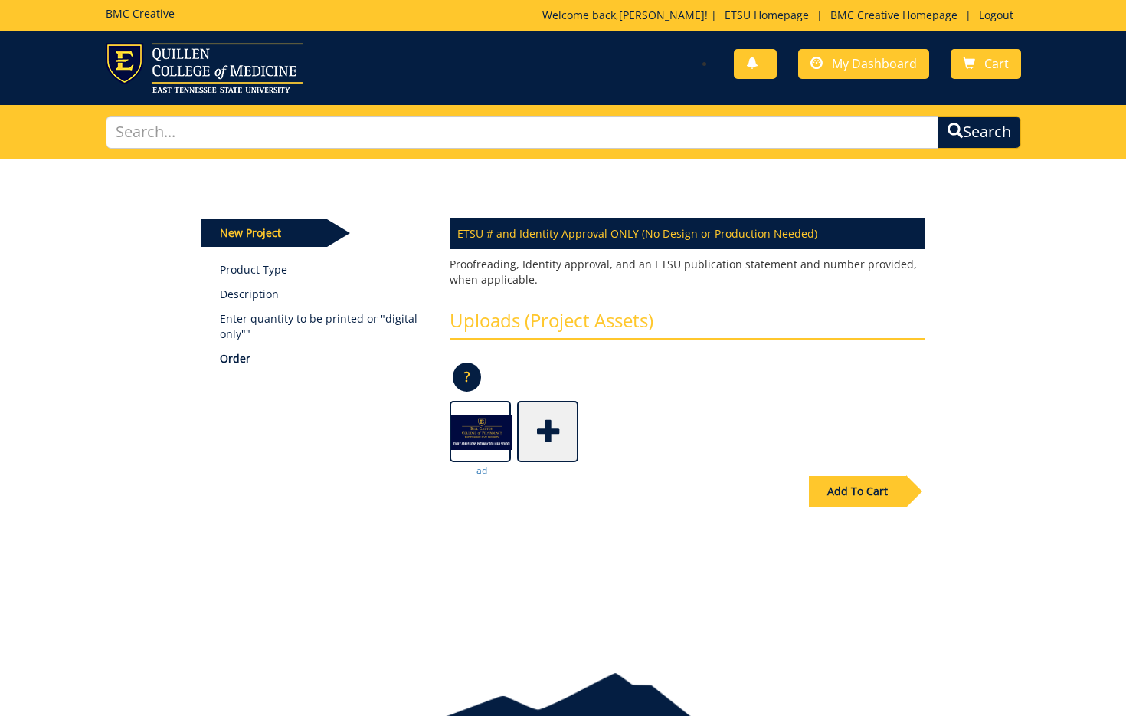
click at [845, 490] on div "Add To Cart" at bounding box center [857, 491] width 97 height 31
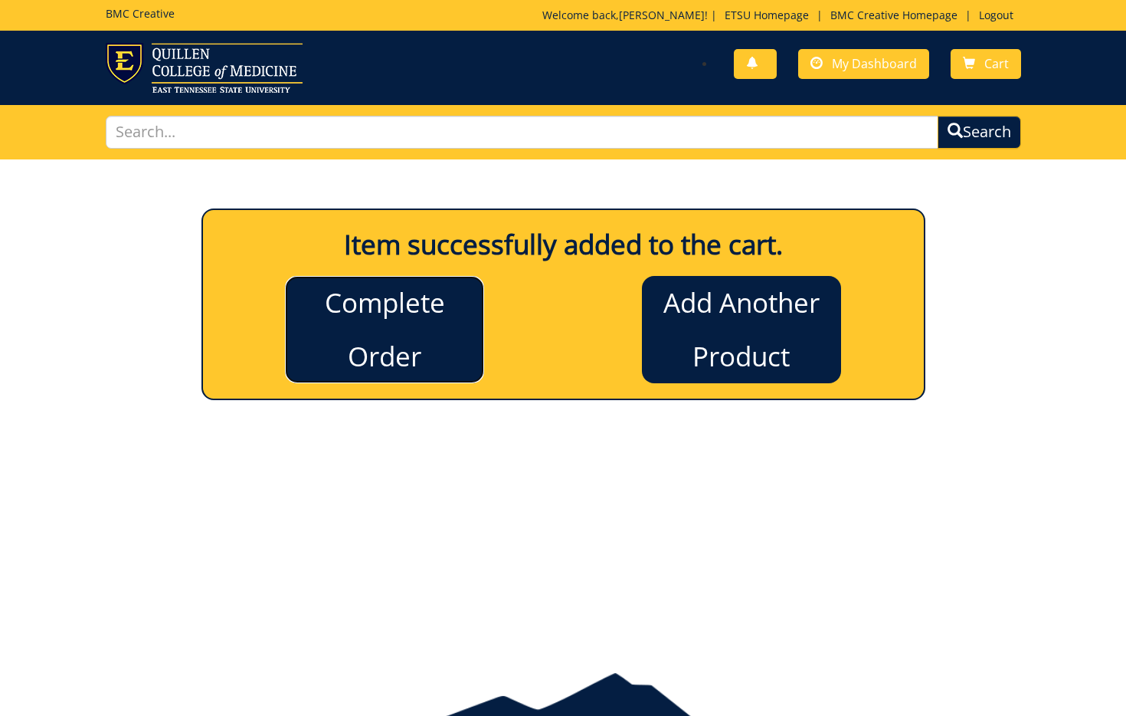
click at [430, 336] on link "Complete Order" at bounding box center [384, 329] width 199 height 107
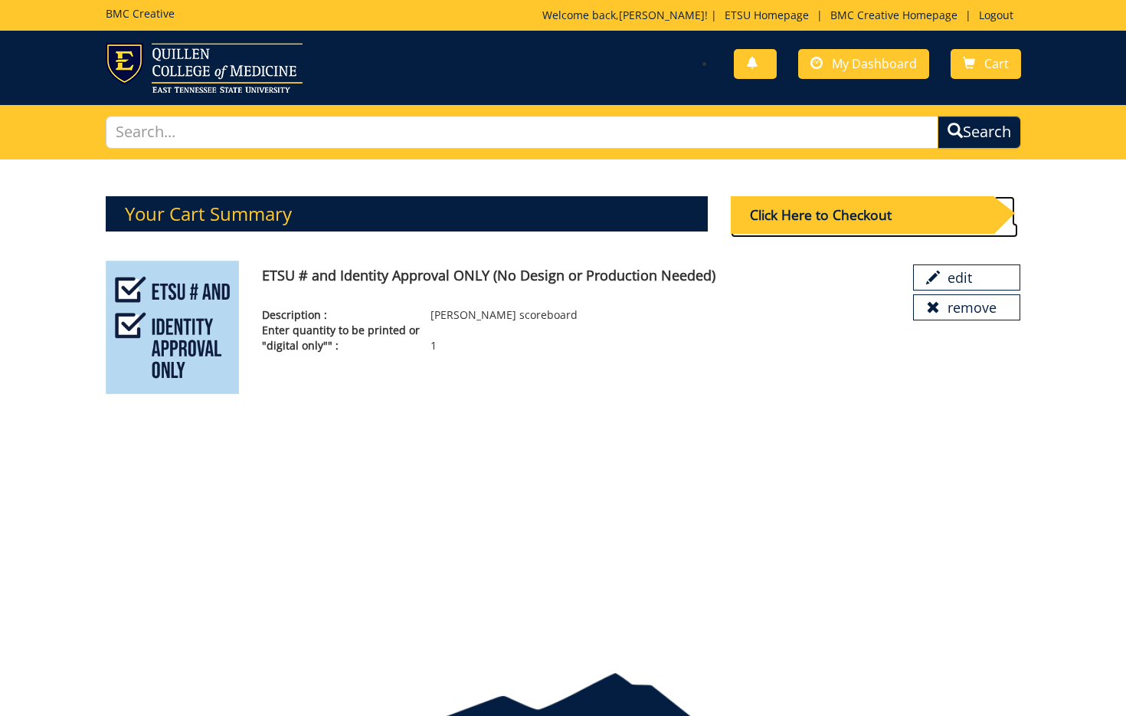
click at [842, 212] on div "Click Here to Checkout" at bounding box center [862, 215] width 263 height 38
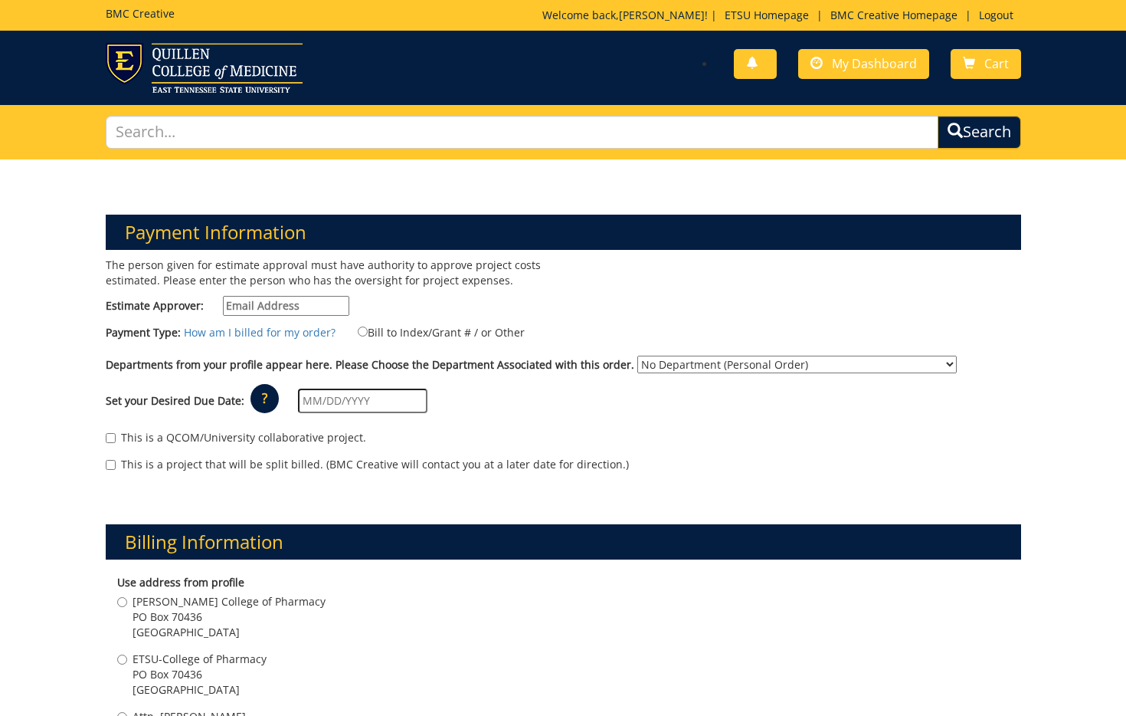
click at [338, 297] on input "Estimate Approver:" at bounding box center [286, 306] width 126 height 20
type input "[EMAIL_ADDRESS][DOMAIN_NAME]"
type input "[STREET_ADDRESS]"
type input "Elizabethton"
type input "37643"
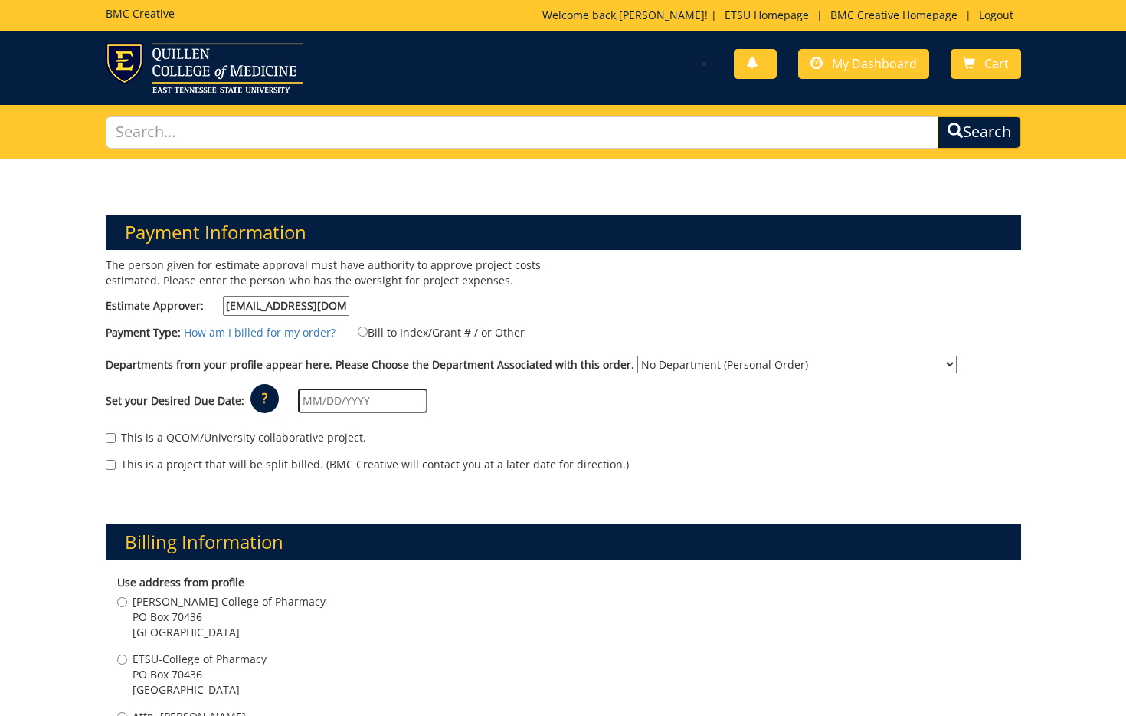
click at [678, 363] on select "No Department (Personal Order) [PERSON_NAME] Office - Gatton College of Pharmac…" at bounding box center [797, 365] width 320 height 18
select select "57"
click at [637, 356] on select "No Department (Personal Order) [PERSON_NAME] Office - Gatton College of Pharmac…" at bounding box center [797, 365] width 320 height 18
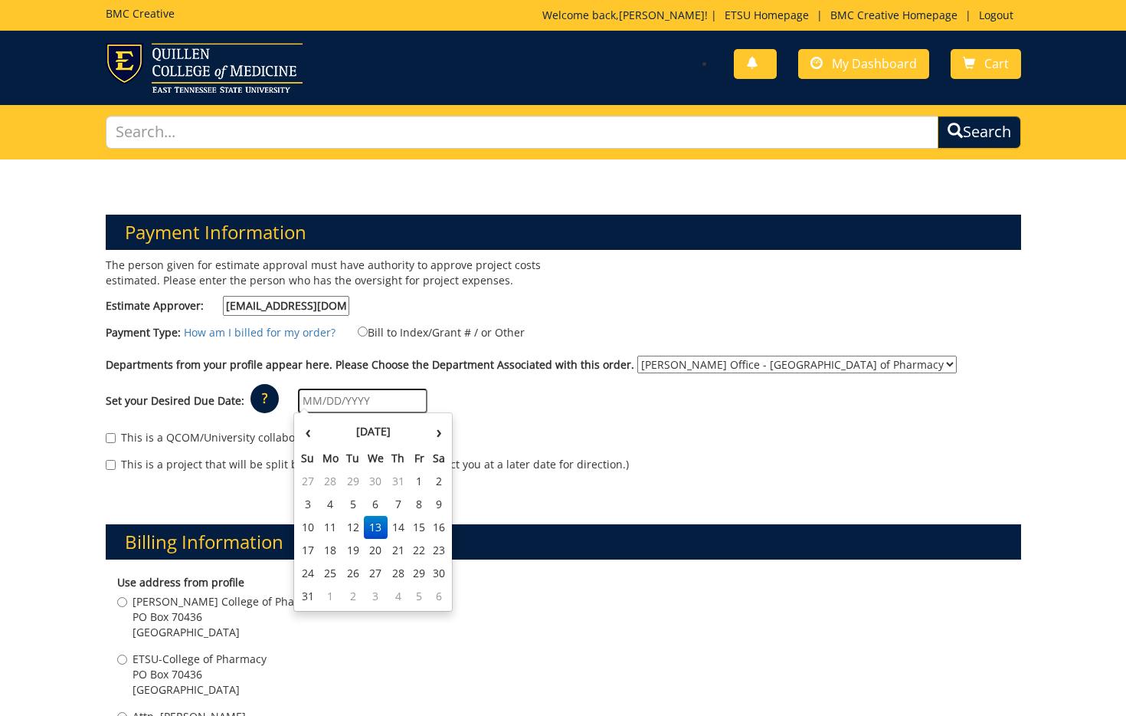
click at [399, 400] on input "text" at bounding box center [362, 400] width 129 height 25
click at [434, 379] on div "Departments from your profile appear here. Please Choose the Department Associa…" at bounding box center [563, 368] width 939 height 25
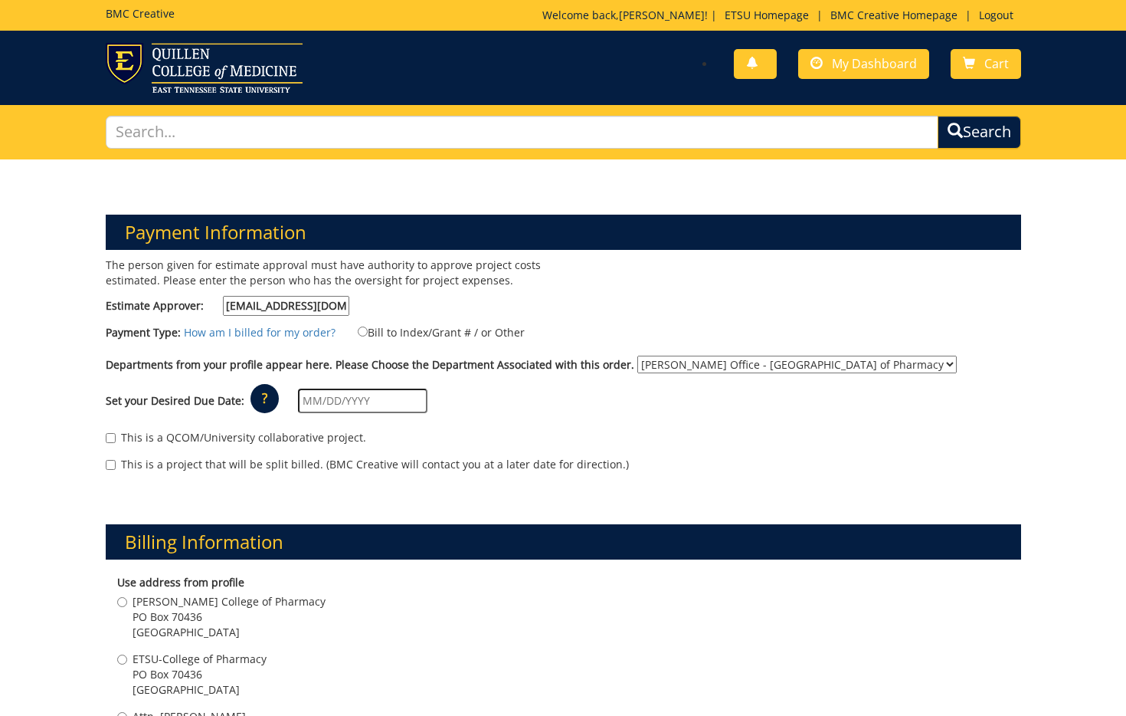
click at [359, 402] on input "text" at bounding box center [362, 400] width 129 height 25
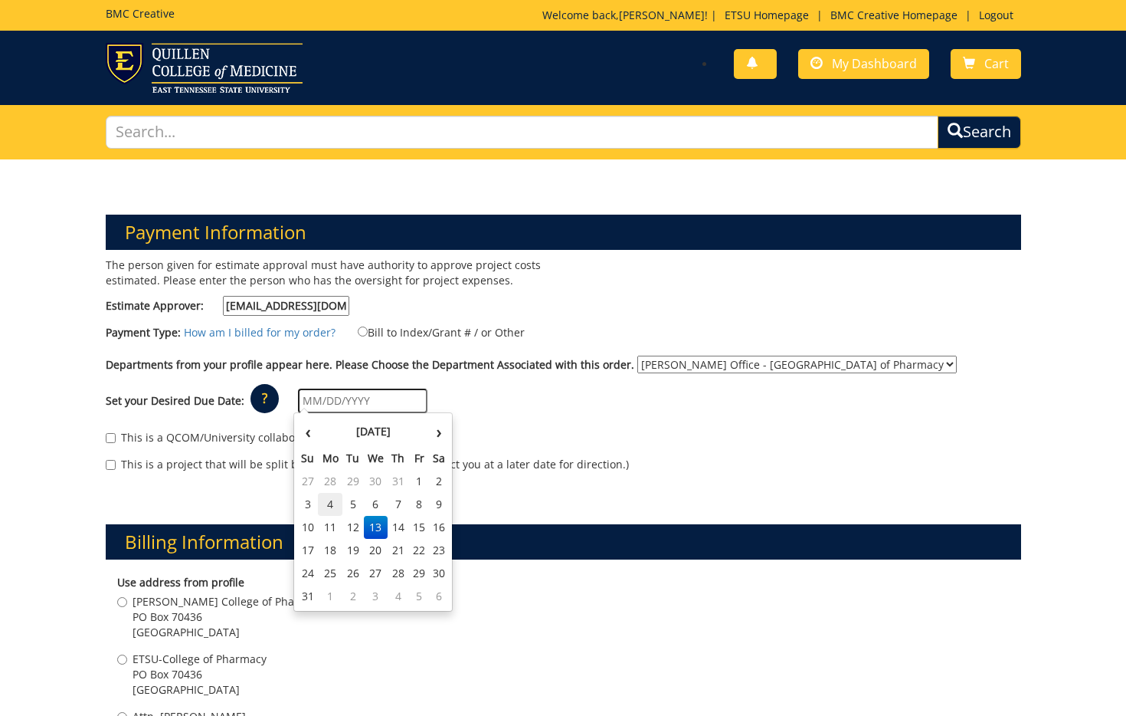
click at [322, 513] on td "4" at bounding box center [330, 504] width 25 height 23
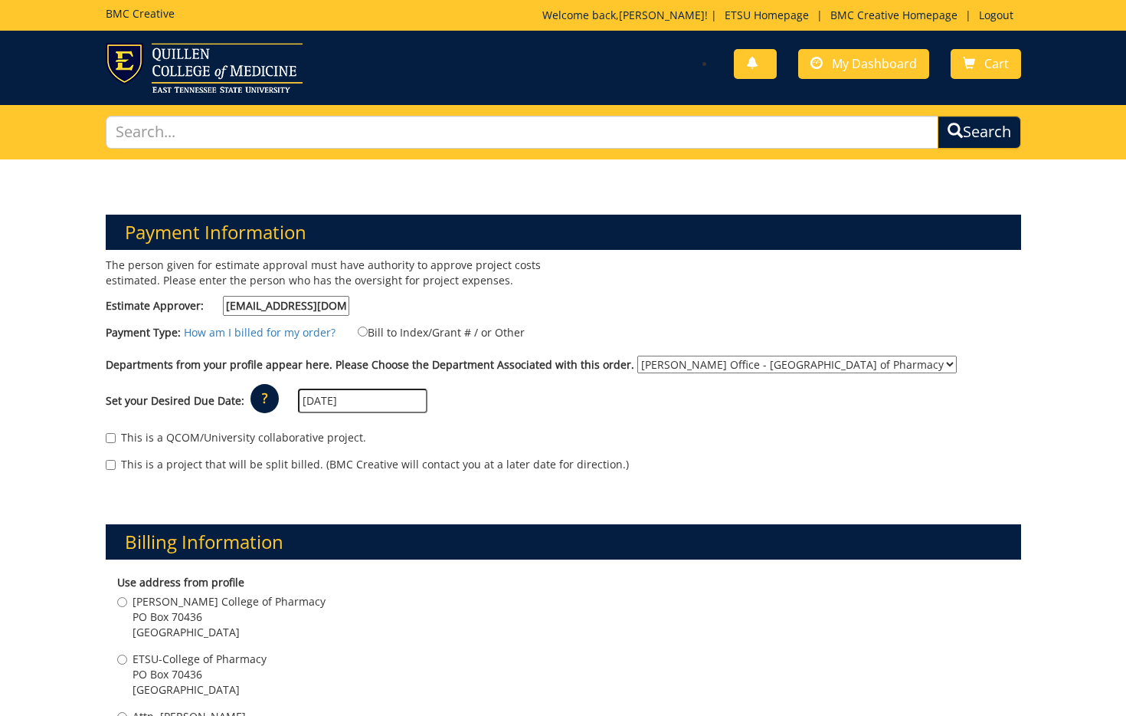
click at [338, 403] on input "08/04/2025" at bounding box center [362, 400] width 129 height 25
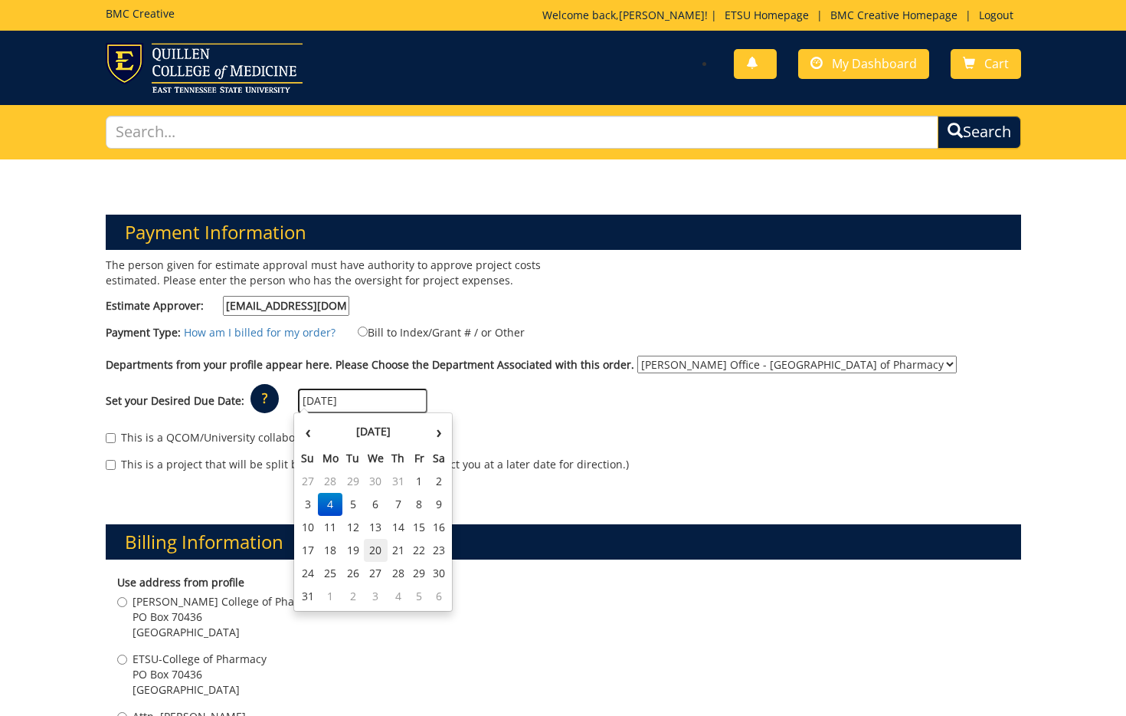
click at [381, 544] on td "20" at bounding box center [376, 550] width 25 height 23
type input "08/20/2025"
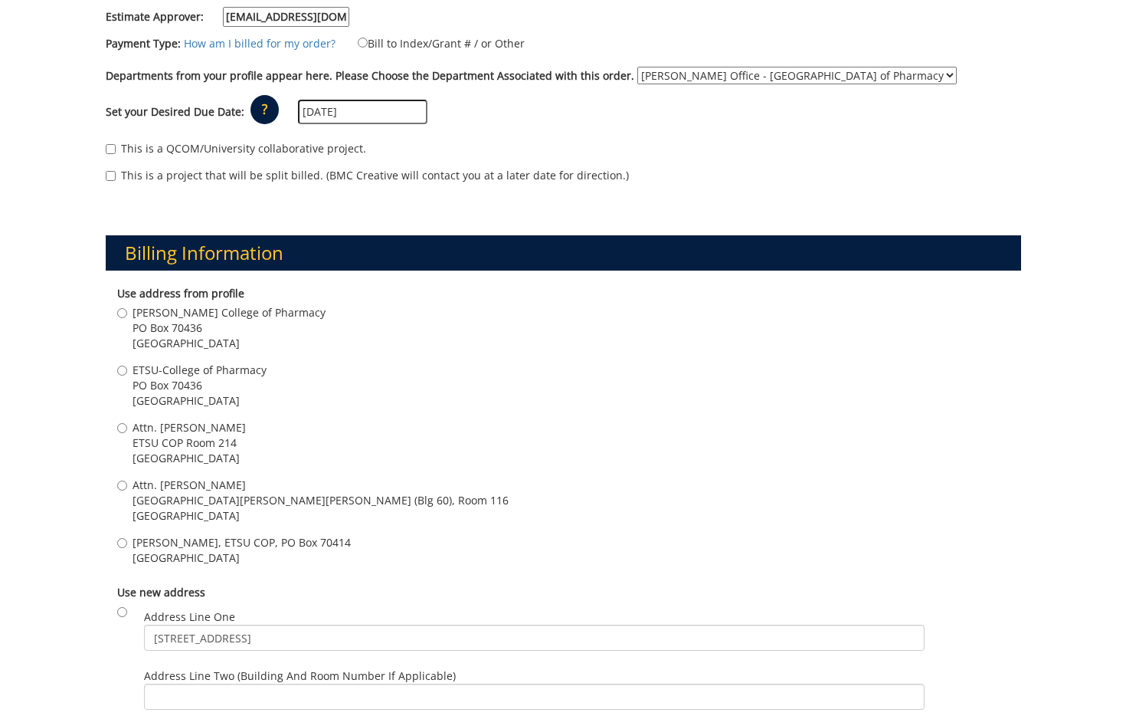
scroll to position [293, 0]
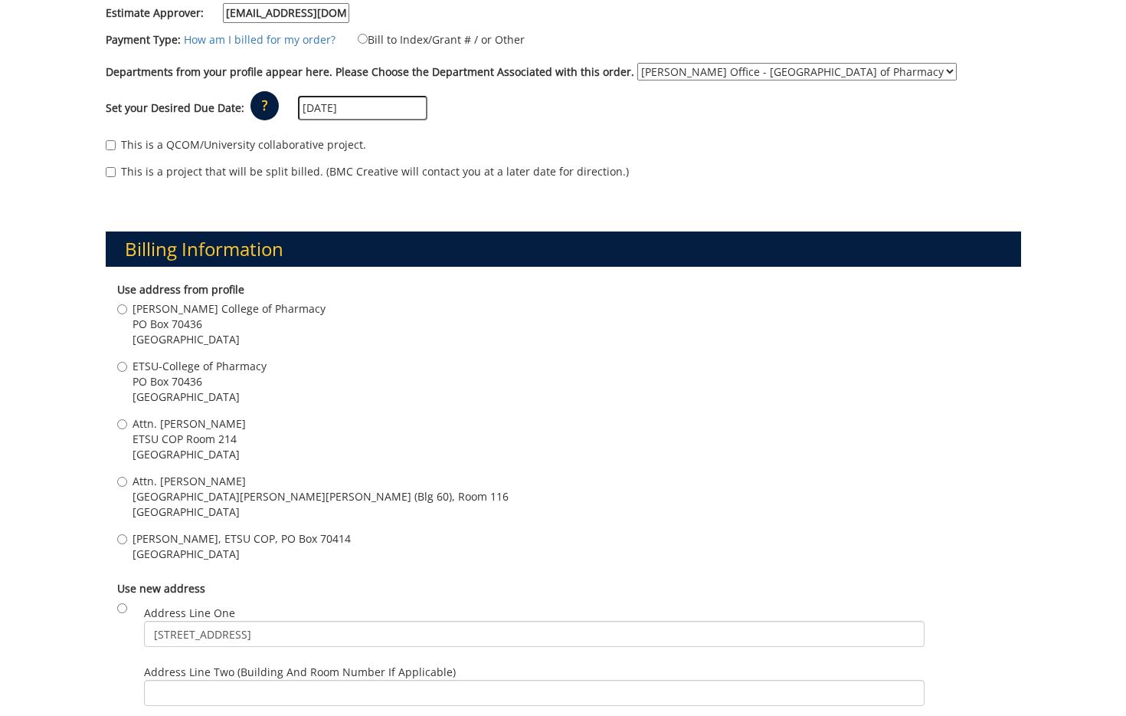
click at [212, 434] on span "ETSU COP Room 214" at bounding box center [189, 438] width 113 height 15
click at [127, 429] on input "Attn. Stephen Woodward ETSU COP Room 214 Johnson City , TN 37614" at bounding box center [122, 424] width 10 height 10
radio input "true"
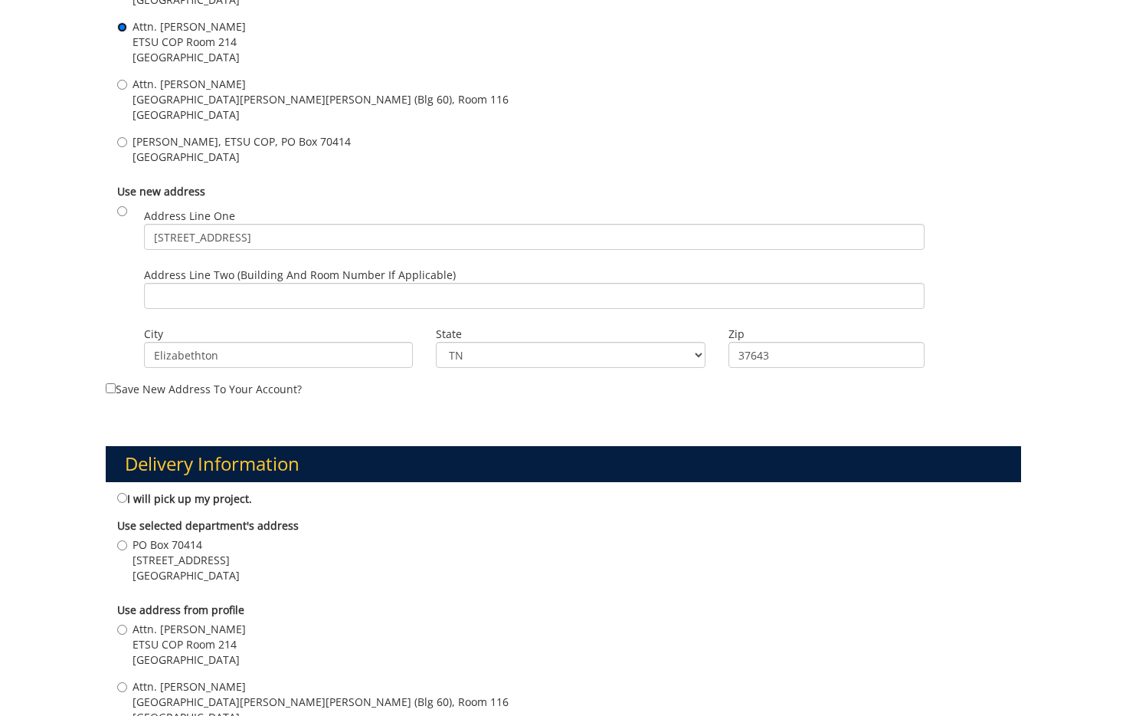
scroll to position [693, 0]
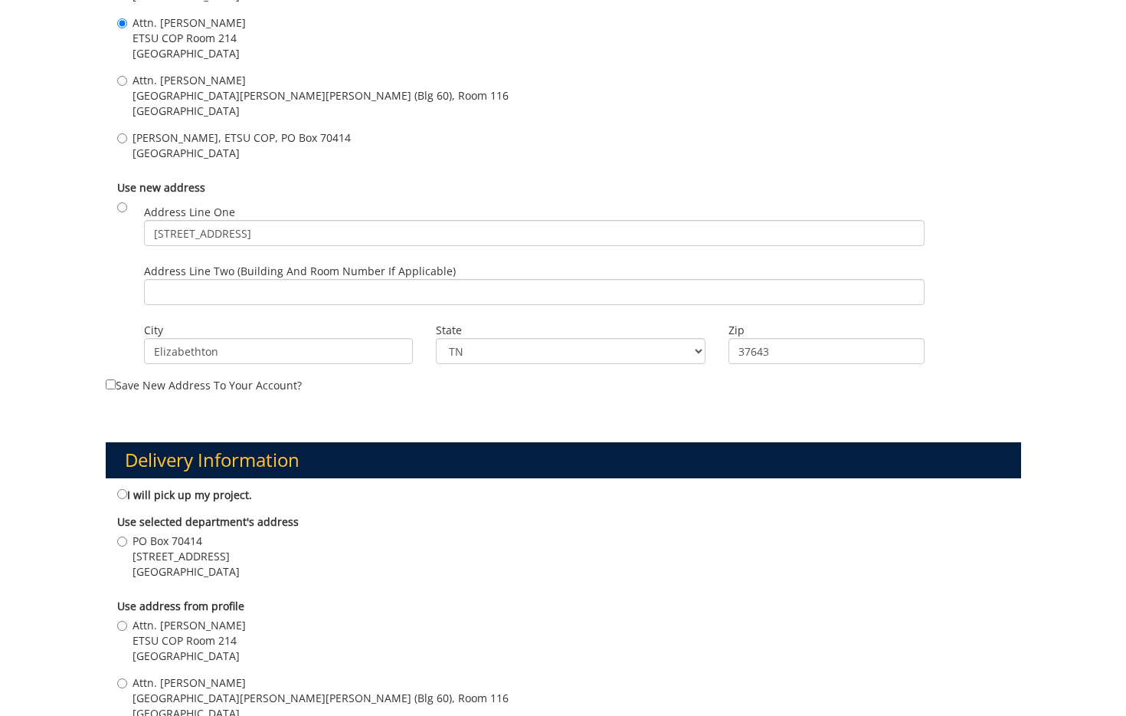
click at [221, 623] on span "Attn. Stephen Woodward" at bounding box center [189, 625] width 113 height 15
click at [127, 623] on input "Attn. Stephen Woodward ETSU COP Room 214 Johnson City , TN 37614" at bounding box center [122, 626] width 10 height 10
radio input "true"
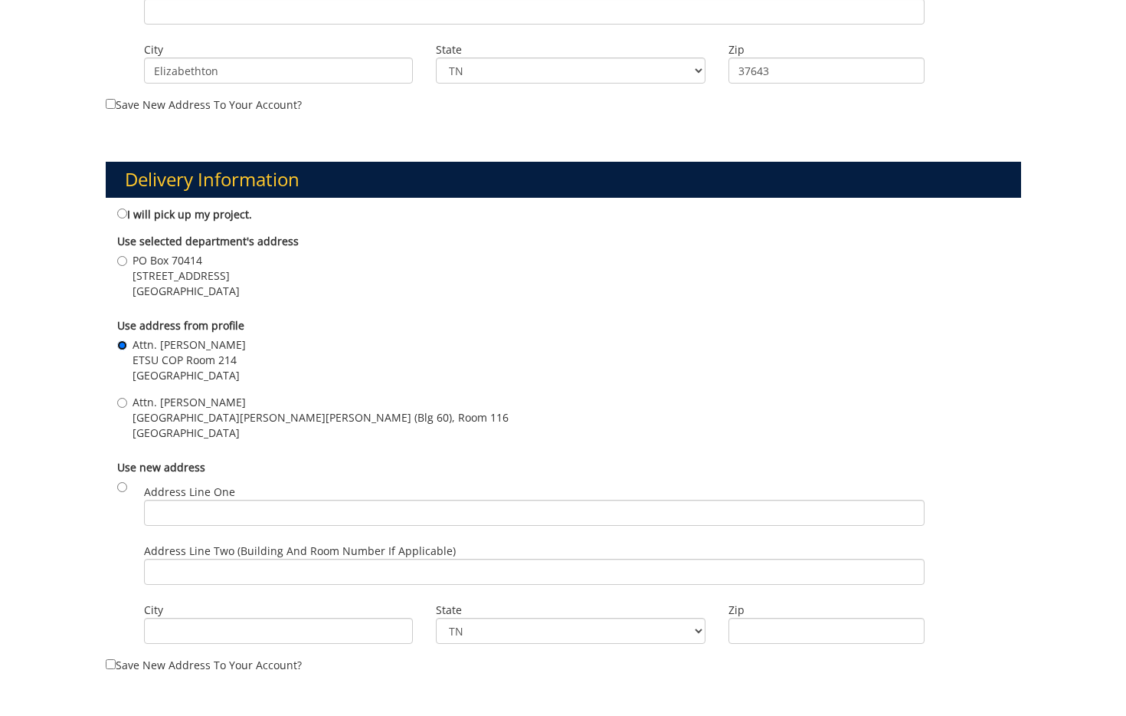
scroll to position [1411, 0]
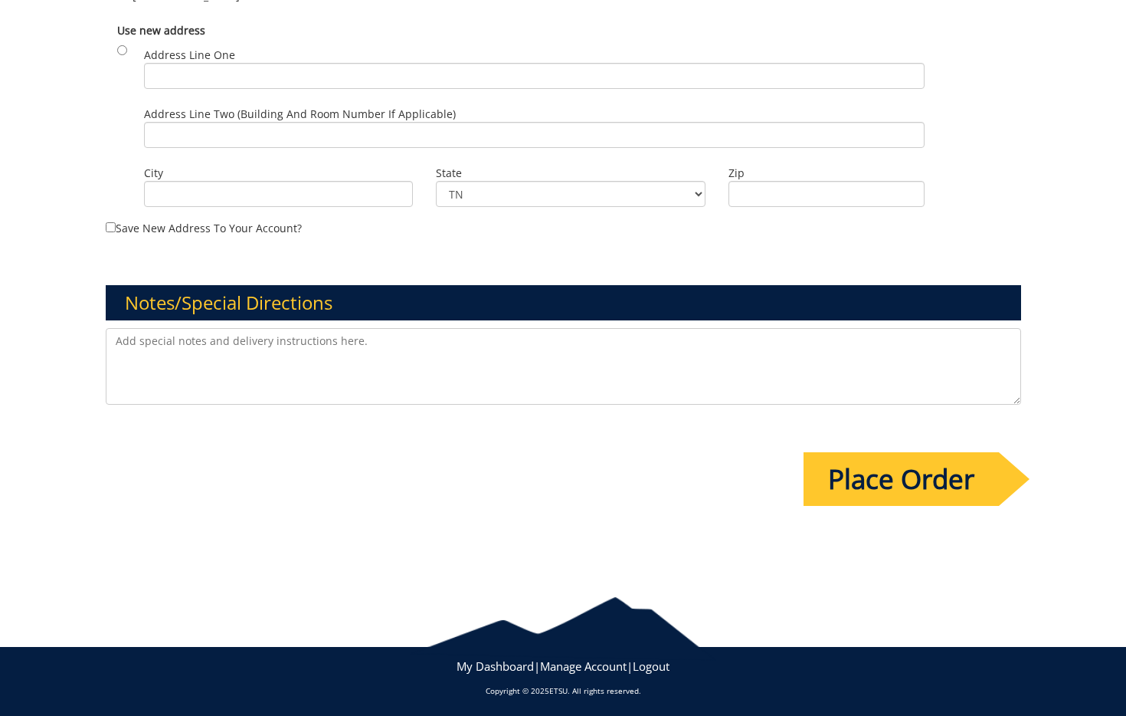
click at [864, 493] on input "Place Order" at bounding box center [901, 479] width 195 height 54
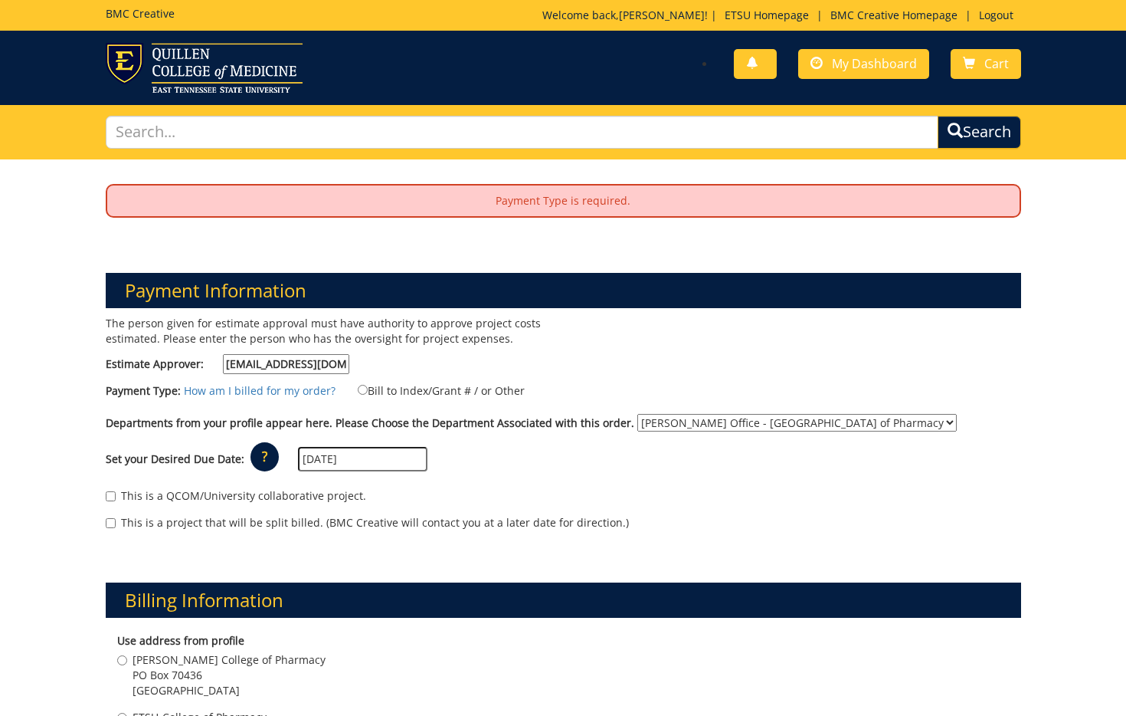
click at [410, 386] on label "Bill to Index/Grant # / or Other" at bounding box center [432, 390] width 186 height 17
click at [368, 386] on input "Bill to Index/Grant # / or Other" at bounding box center [363, 390] width 10 height 10
radio input "true"
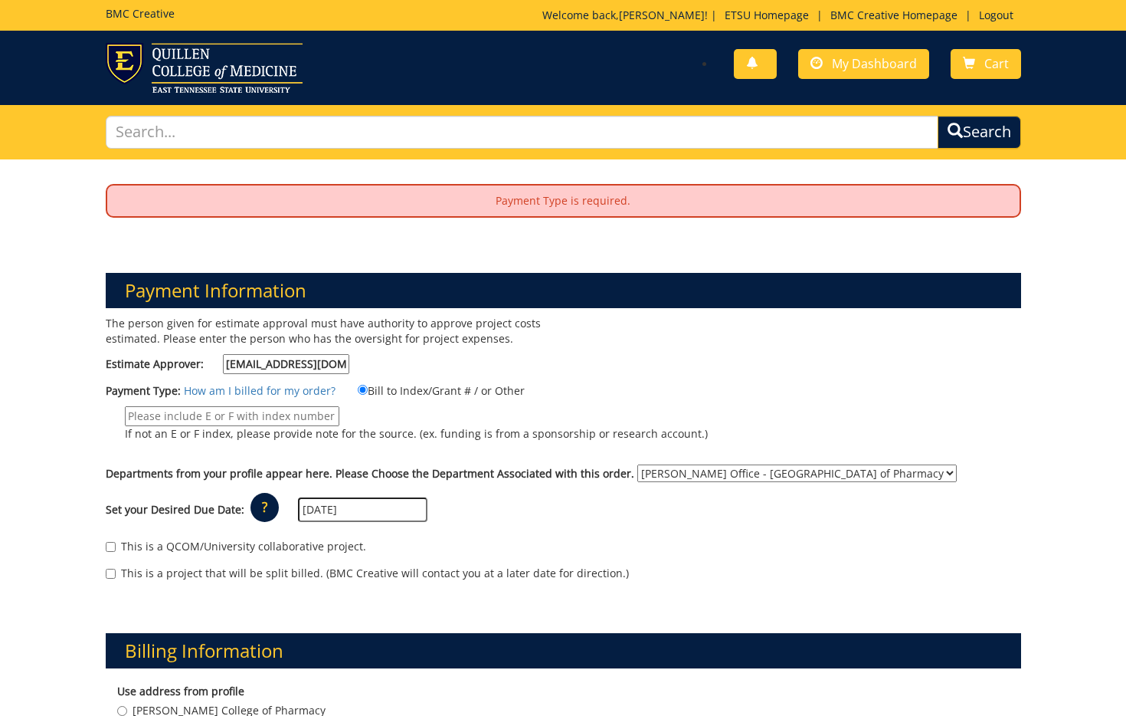
click at [264, 411] on input "If not an E or F index, please provide note for the source. (ex. funding is fro…" at bounding box center [232, 416] width 215 height 20
type input "36460"
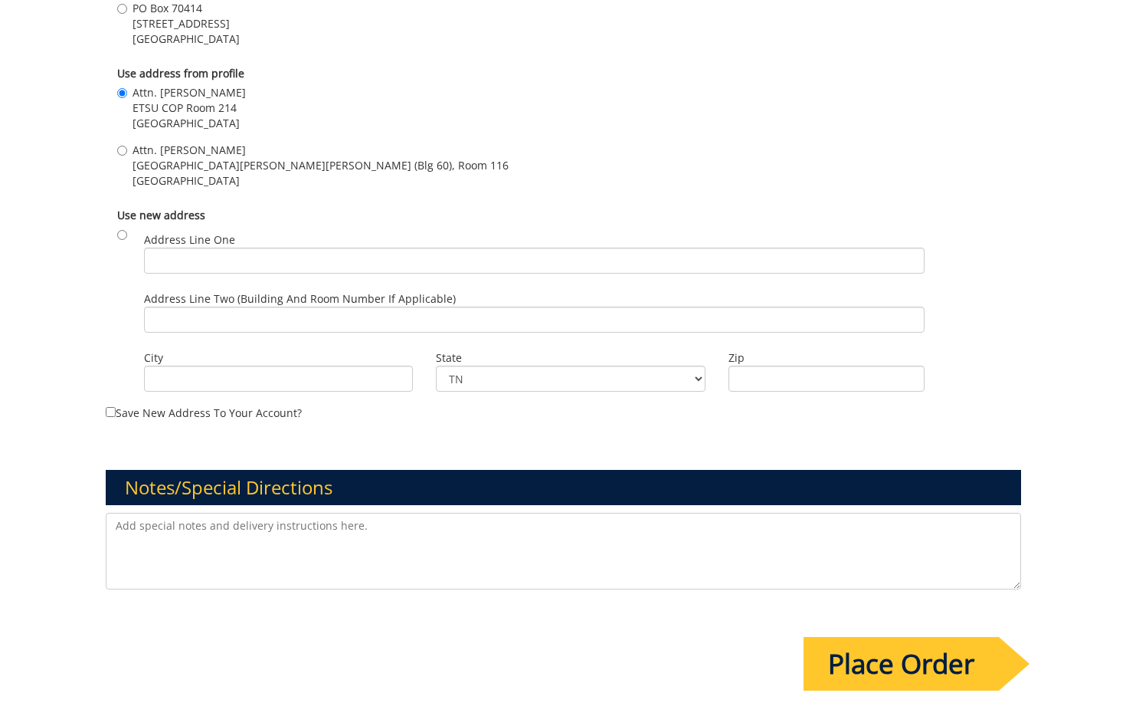
scroll to position [1375, 0]
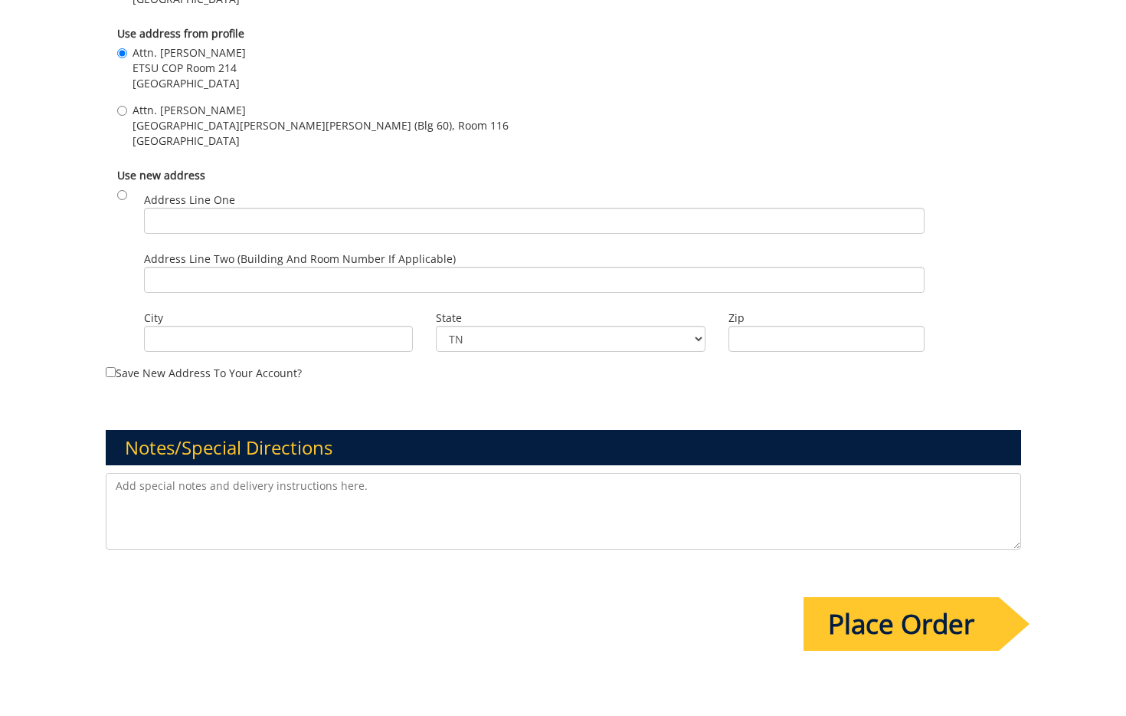
click at [869, 612] on input "Place Order" at bounding box center [901, 624] width 195 height 54
